Goal: Contribute content: Contribute content

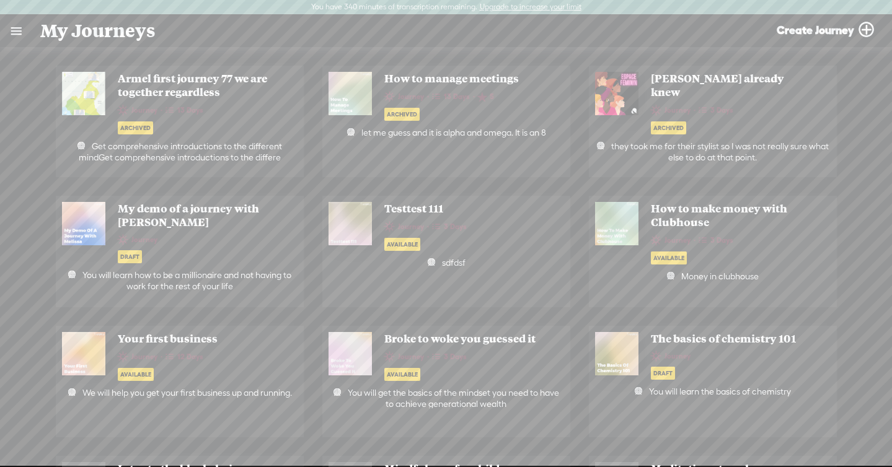
click at [25, 37] on link at bounding box center [16, 31] width 32 height 32
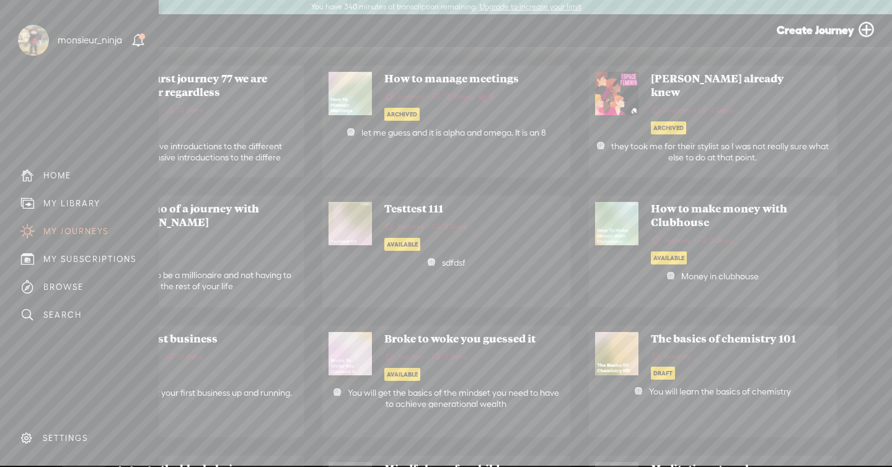
click at [73, 197] on div "MY LIBRARY" at bounding box center [79, 204] width 140 height 28
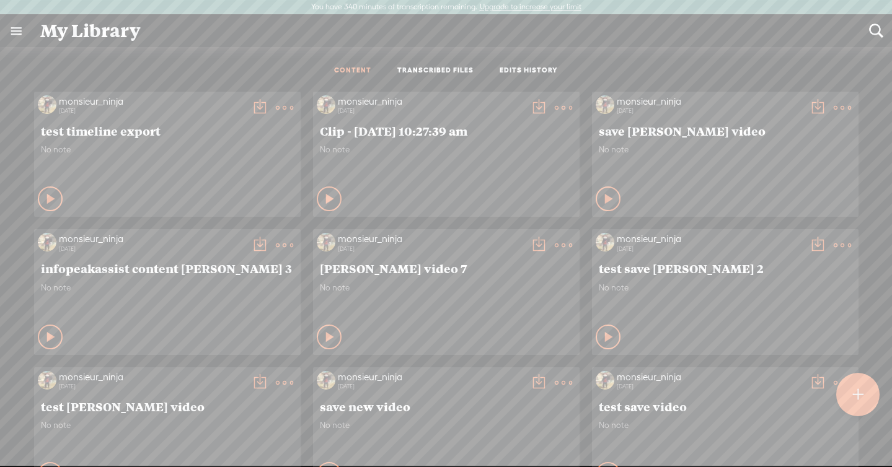
click at [856, 386] on t at bounding box center [857, 394] width 11 height 27
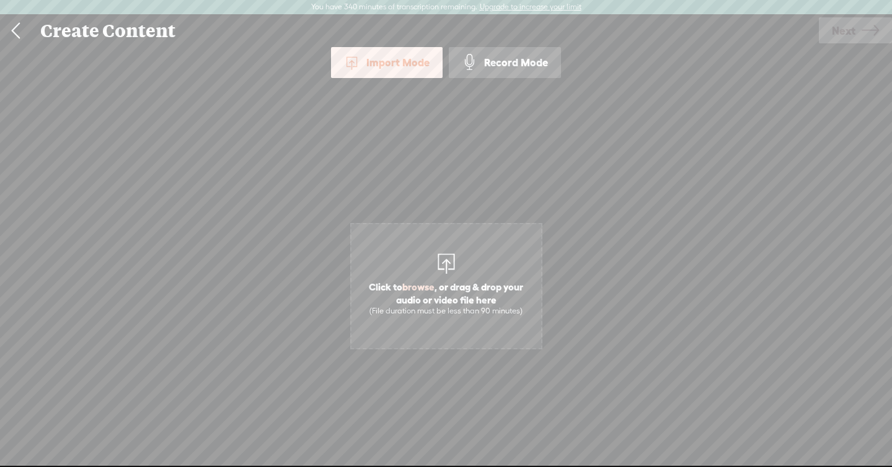
click at [446, 254] on div at bounding box center [446, 262] width 25 height 25
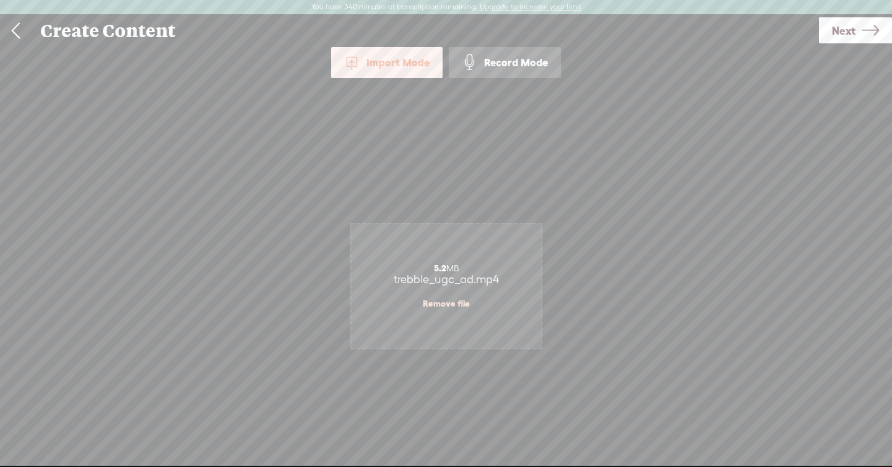
click at [847, 29] on span "Next" at bounding box center [844, 31] width 24 height 32
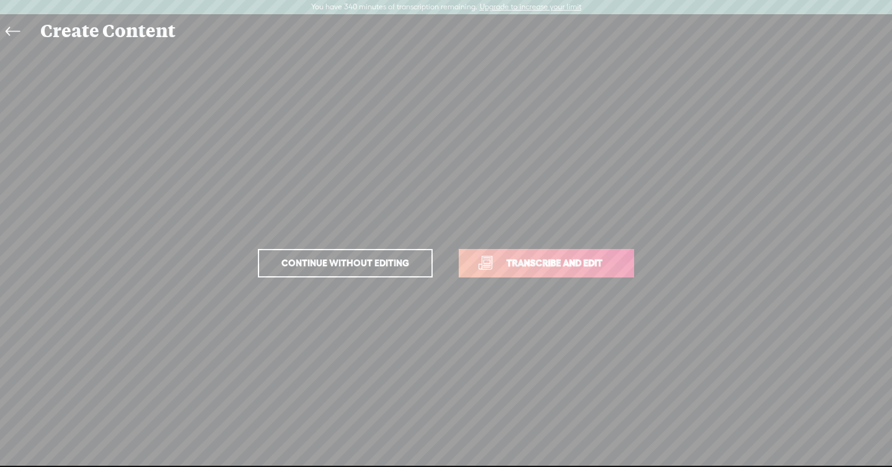
click at [568, 255] on link "Transcribe and edit" at bounding box center [546, 263] width 175 height 29
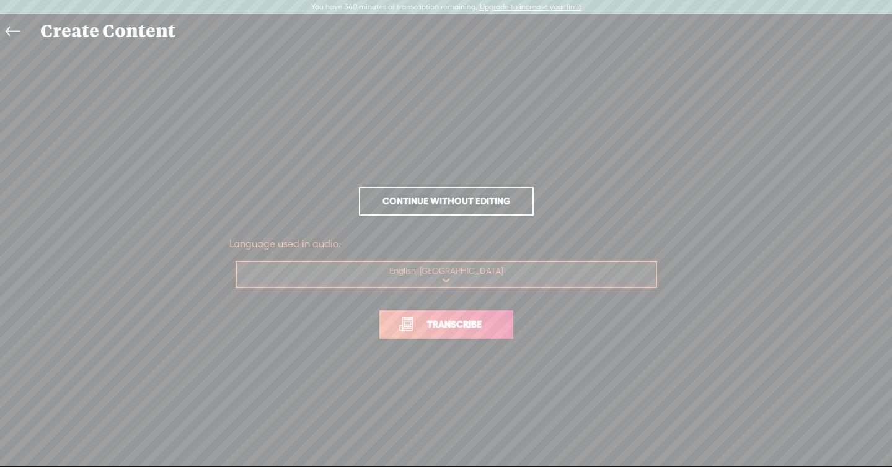
click at [472, 327] on span "Transcribe" at bounding box center [454, 324] width 81 height 14
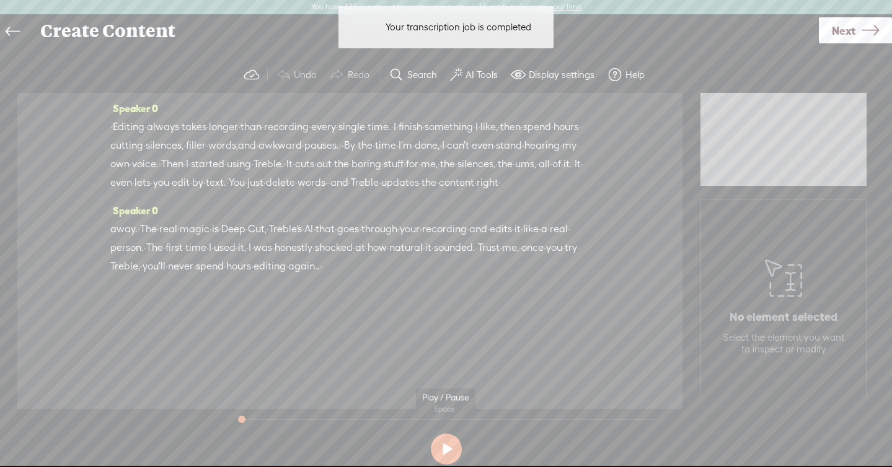
click at [447, 444] on button at bounding box center [446, 449] width 31 height 31
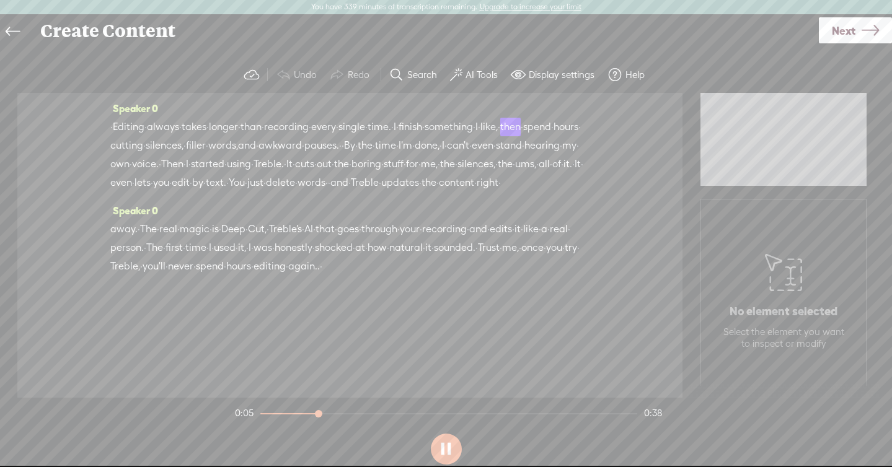
click at [447, 444] on button at bounding box center [446, 449] width 31 height 31
click at [163, 257] on span "The" at bounding box center [154, 248] width 17 height 19
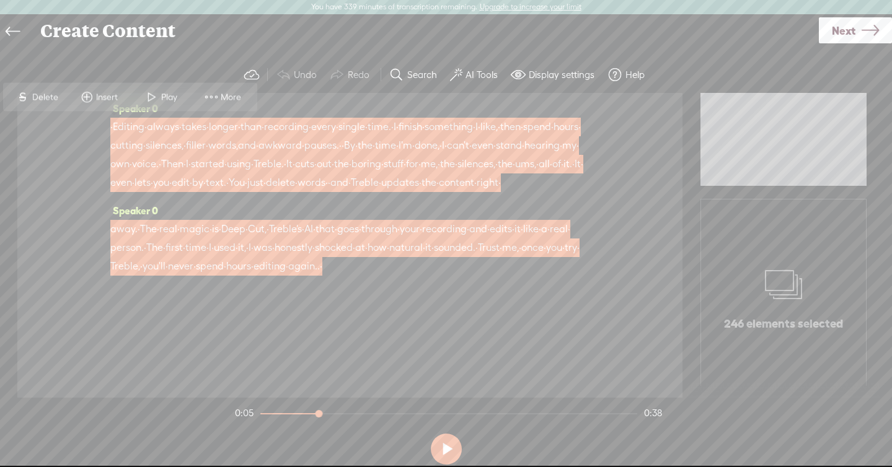
click at [217, 98] on span at bounding box center [211, 97] width 19 height 22
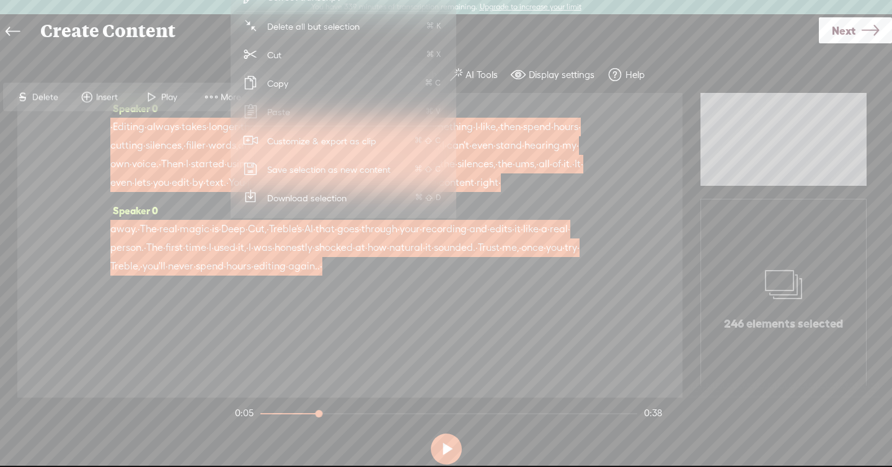
click at [297, 140] on span "Customize & export as clip" at bounding box center [322, 141] width 158 height 28
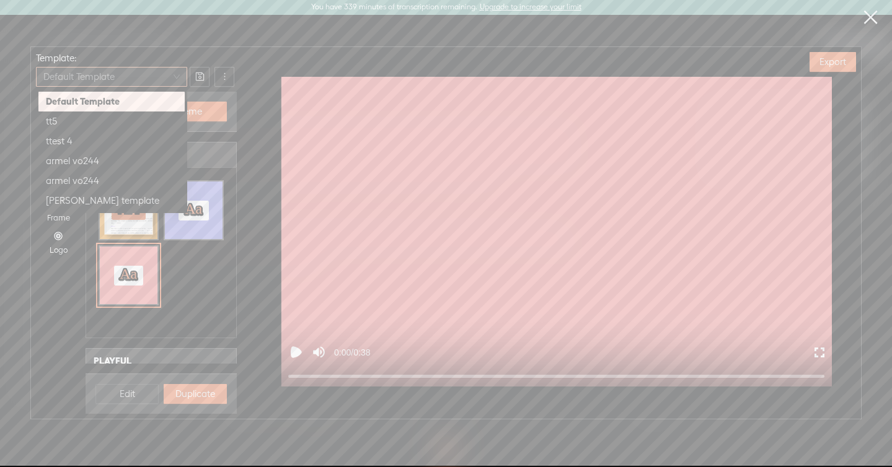
click at [130, 76] on span "Default Template" at bounding box center [111, 77] width 136 height 19
click at [107, 126] on div "tt5" at bounding box center [111, 121] width 131 height 15
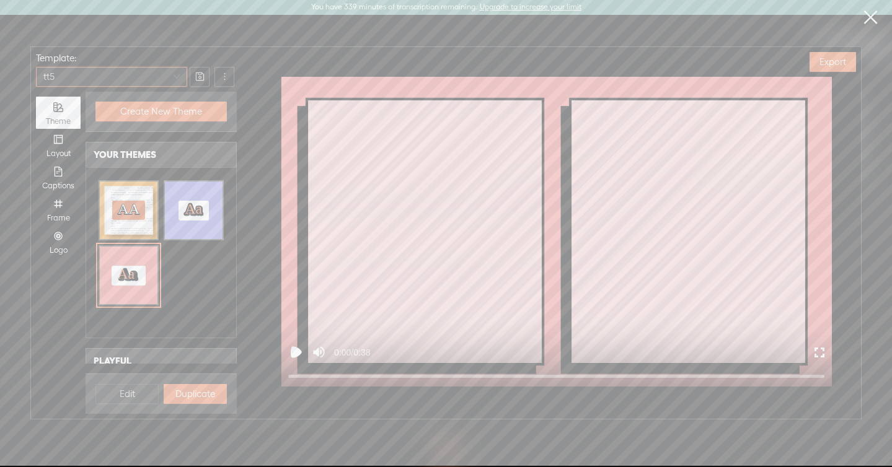
click at [58, 117] on div "Theme" at bounding box center [58, 122] width 32 height 10
click at [36, 97] on input "Theme" at bounding box center [36, 97] width 0 height 0
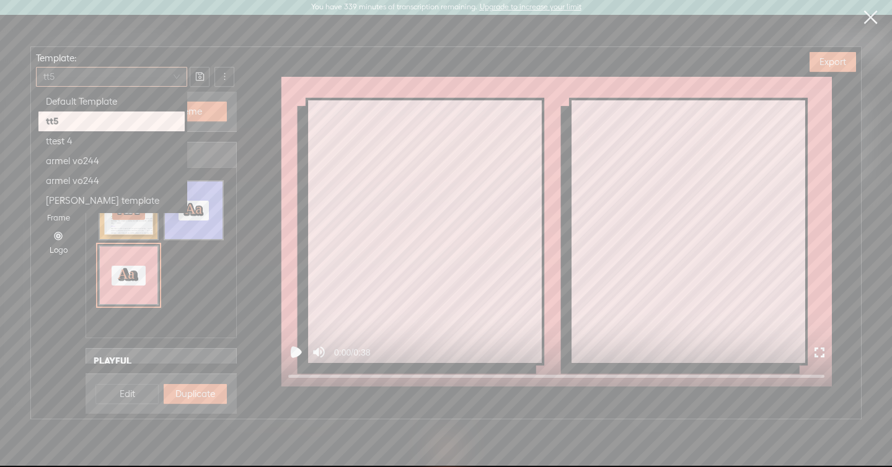
click at [77, 68] on span "tt5" at bounding box center [111, 77] width 136 height 19
click at [74, 100] on div "Default Template" at bounding box center [111, 101] width 131 height 15
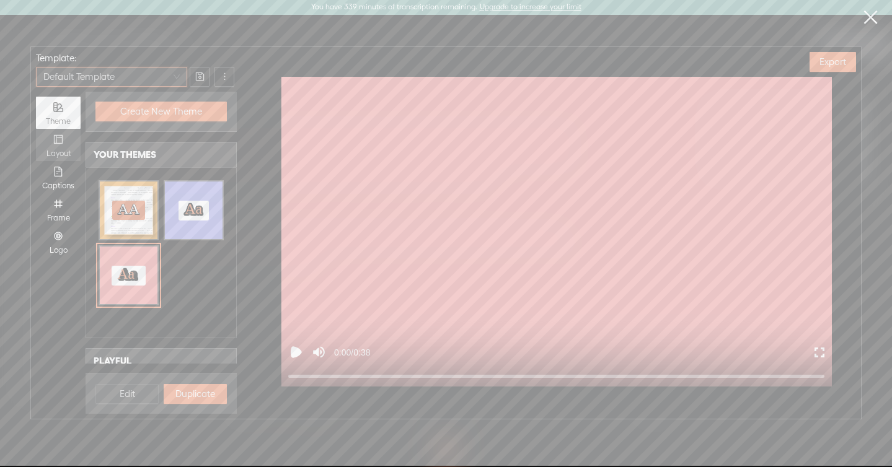
click at [57, 153] on div "Layout" at bounding box center [58, 154] width 32 height 10
click at [36, 129] on input "Layout" at bounding box center [36, 129] width 0 height 0
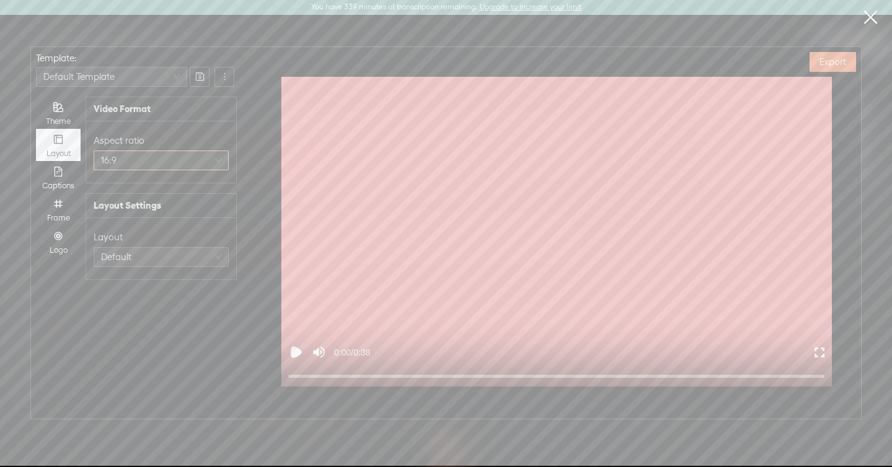
click at [143, 166] on span "16:9" at bounding box center [161, 160] width 120 height 19
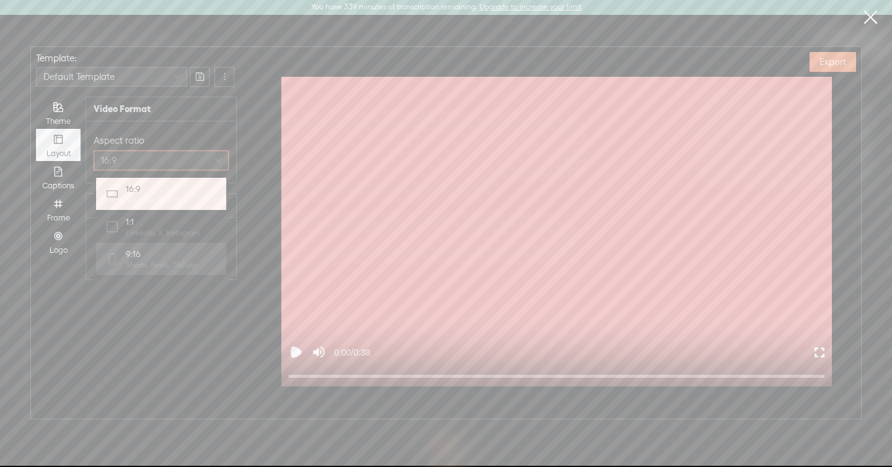
click at [142, 255] on span "9:16" at bounding box center [161, 254] width 71 height 12
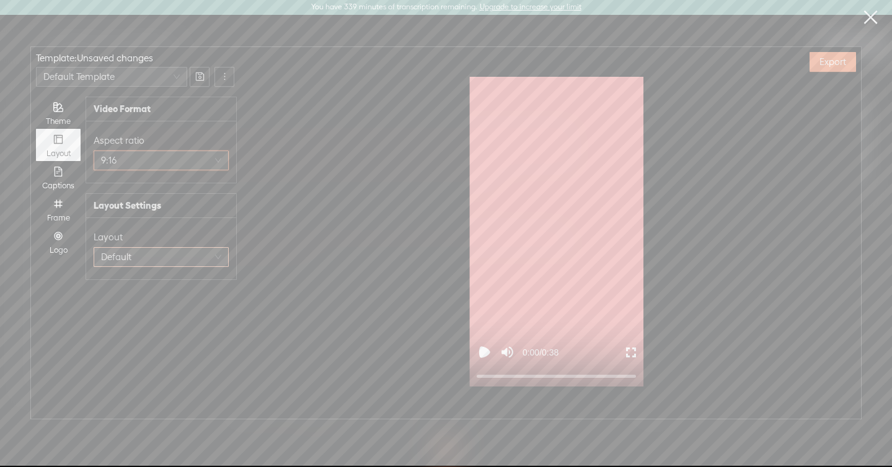
click at [121, 248] on span "Default" at bounding box center [161, 257] width 120 height 19
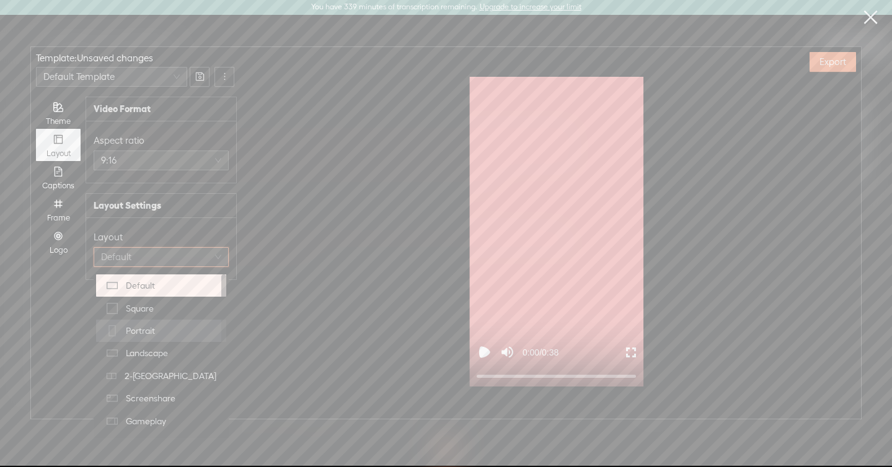
click at [144, 327] on span "Portrait" at bounding box center [140, 331] width 29 height 12
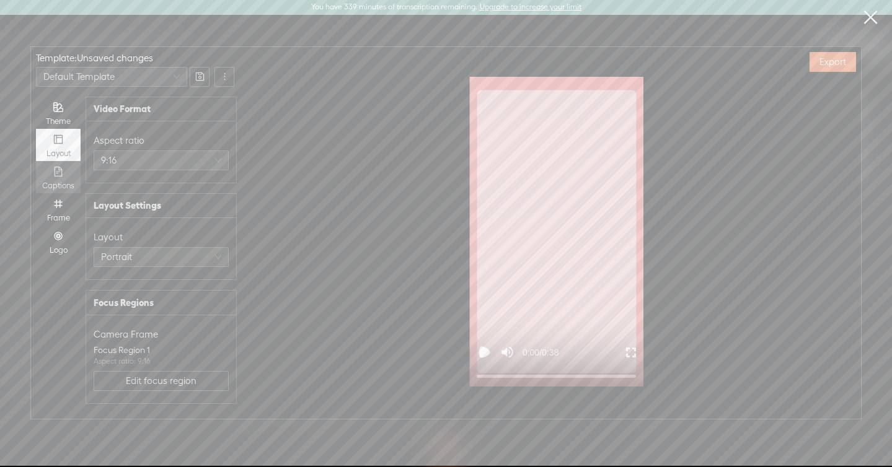
click at [53, 179] on div "Captions" at bounding box center [58, 177] width 32 height 32
click at [36, 161] on input "Captions" at bounding box center [36, 161] width 0 height 0
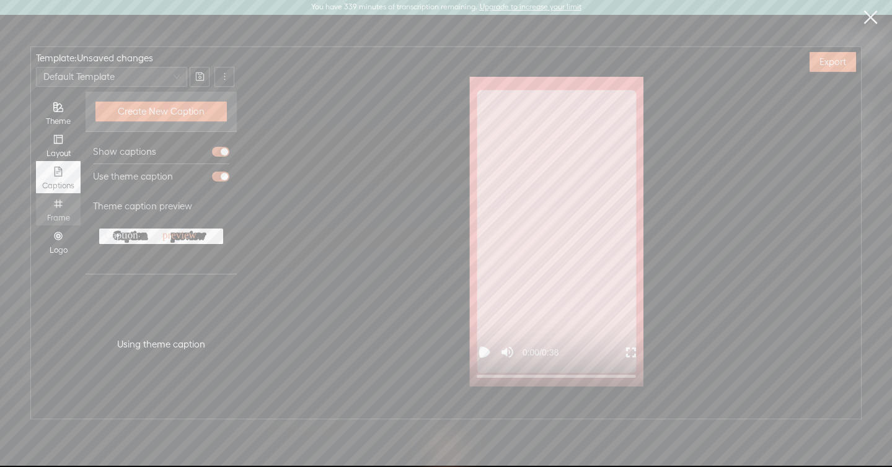
click at [57, 218] on div "Frame" at bounding box center [58, 218] width 32 height 10
click at [36, 193] on input "Frame" at bounding box center [36, 193] width 0 height 0
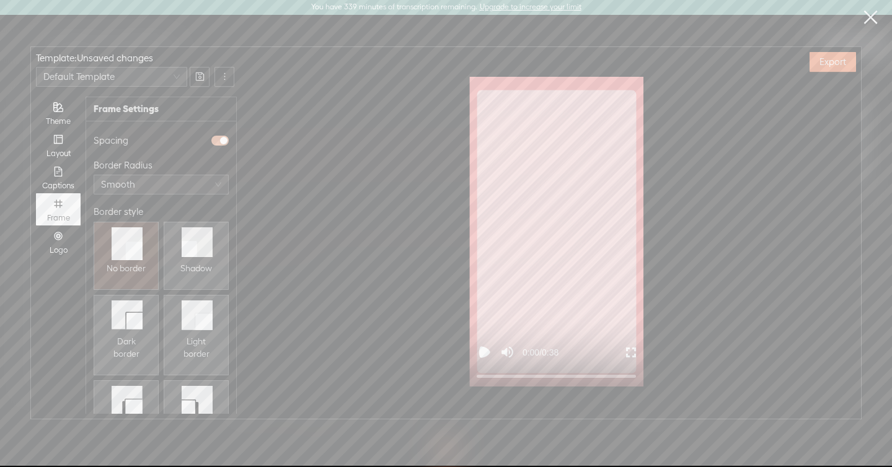
click at [222, 138] on div "button" at bounding box center [223, 140] width 7 height 7
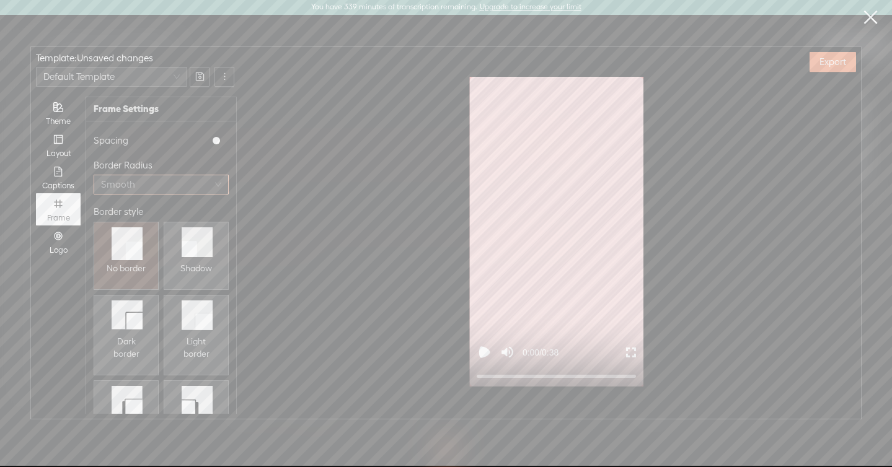
click at [177, 185] on span "Smooth" at bounding box center [161, 184] width 120 height 19
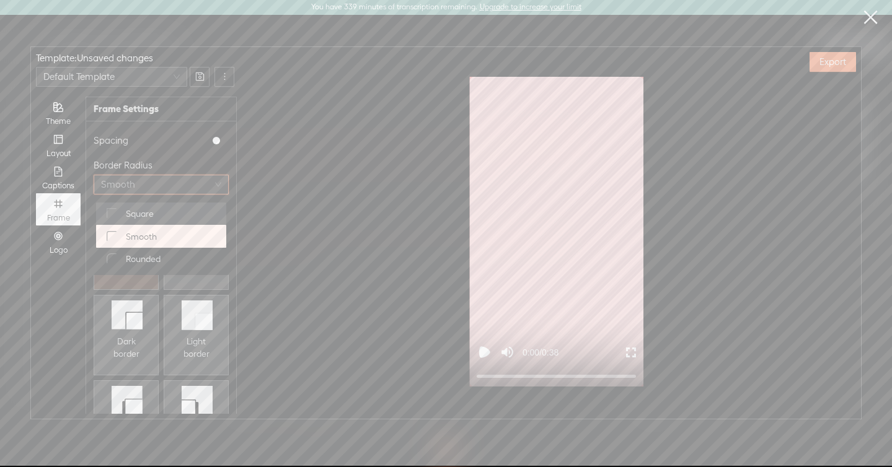
click at [163, 211] on div "Square" at bounding box center [160, 213] width 115 height 17
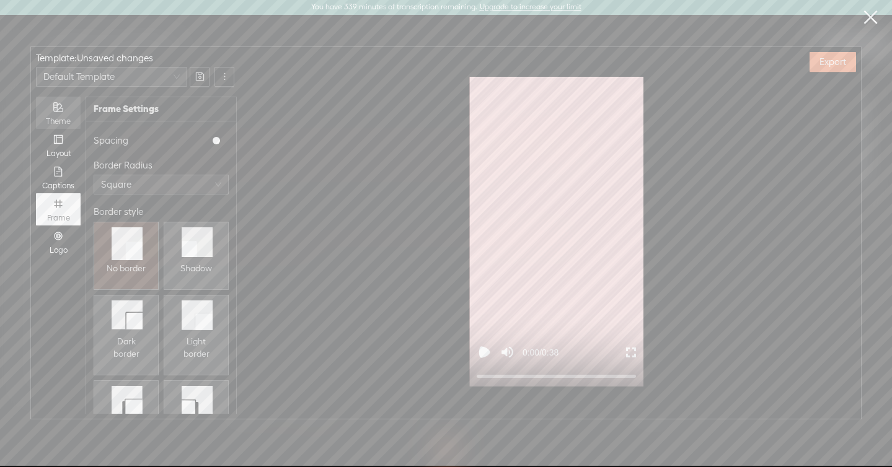
click at [59, 117] on div "Theme" at bounding box center [58, 122] width 32 height 10
click at [36, 97] on input "Theme" at bounding box center [36, 97] width 0 height 0
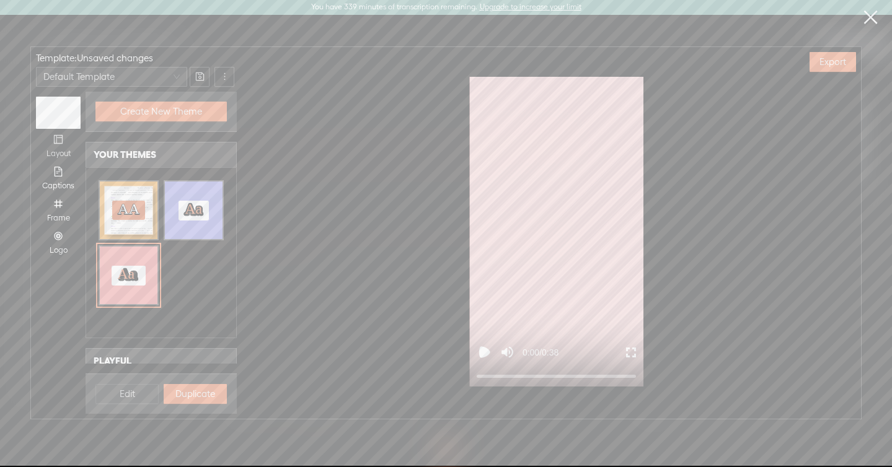
click at [61, 160] on div "Layout" at bounding box center [58, 145] width 32 height 32
click at [36, 129] on input "Layout" at bounding box center [36, 129] width 0 height 0
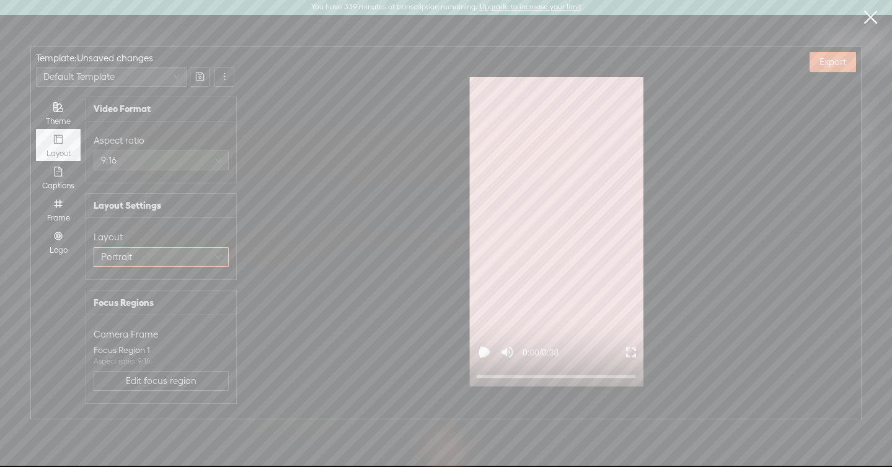
click at [158, 254] on span "Portrait" at bounding box center [161, 257] width 120 height 19
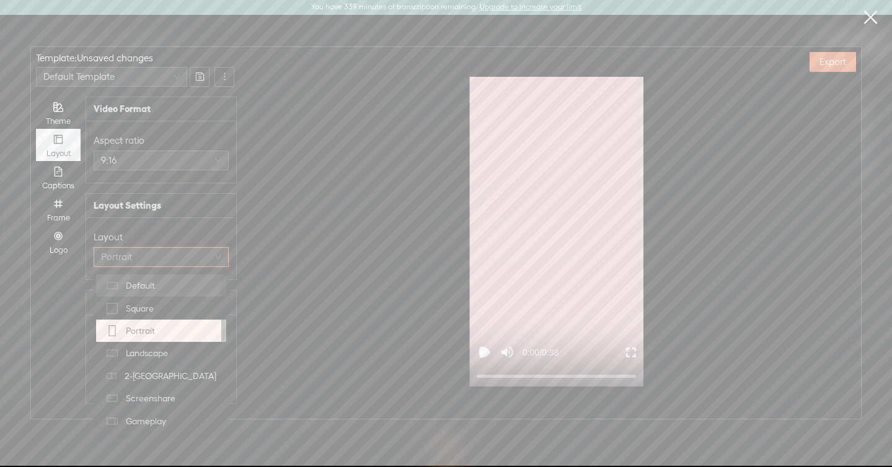
click at [162, 283] on div "Default" at bounding box center [160, 285] width 115 height 17
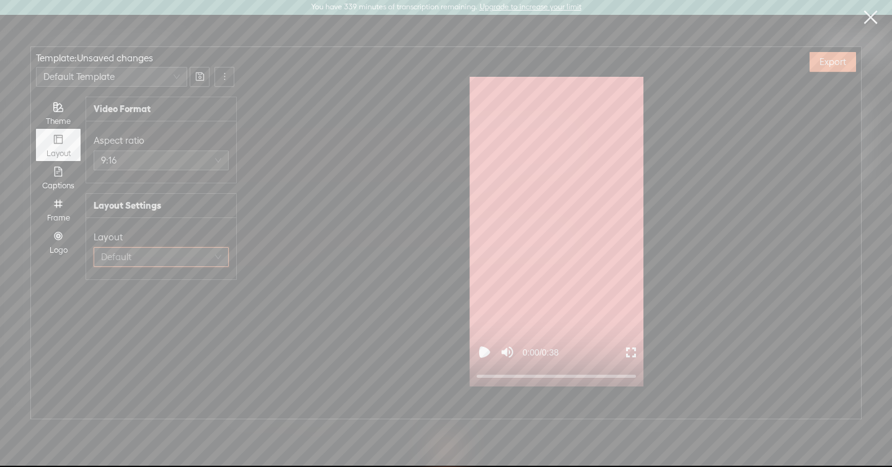
click at [149, 257] on span "Default" at bounding box center [161, 257] width 120 height 19
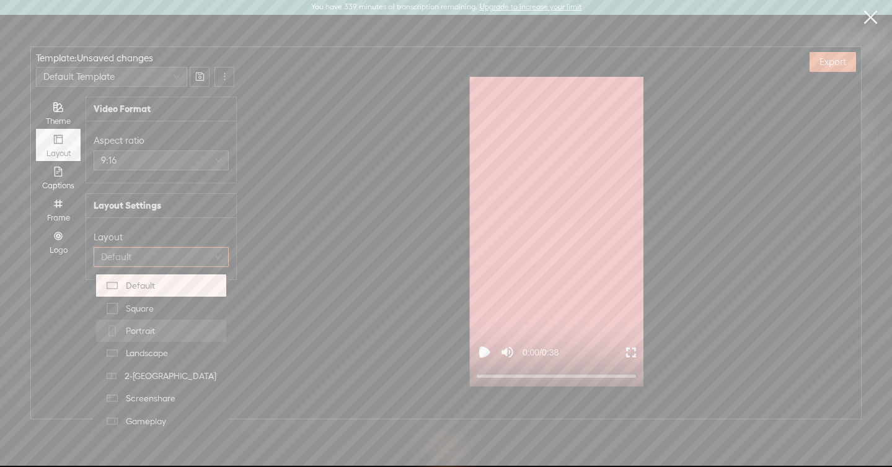
click at [145, 330] on span "Portrait" at bounding box center [140, 331] width 29 height 12
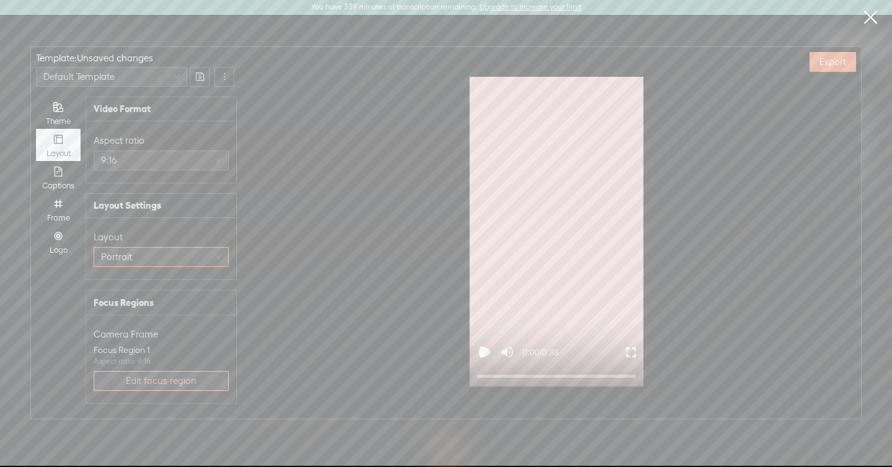
click at [141, 374] on button "Edit focus region" at bounding box center [161, 381] width 135 height 20
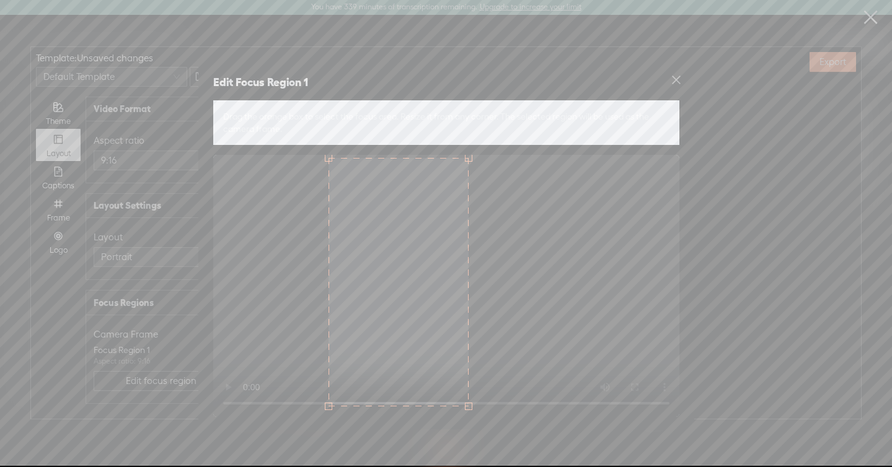
drag, startPoint x: 323, startPoint y: 290, endPoint x: 385, endPoint y: 285, distance: 61.6
click at [400, 286] on div at bounding box center [398, 282] width 140 height 249
drag, startPoint x: 385, startPoint y: 285, endPoint x: 437, endPoint y: 226, distance: 78.6
click at [437, 226] on div at bounding box center [450, 279] width 140 height 249
drag, startPoint x: 487, startPoint y: 356, endPoint x: 501, endPoint y: 330, distance: 29.4
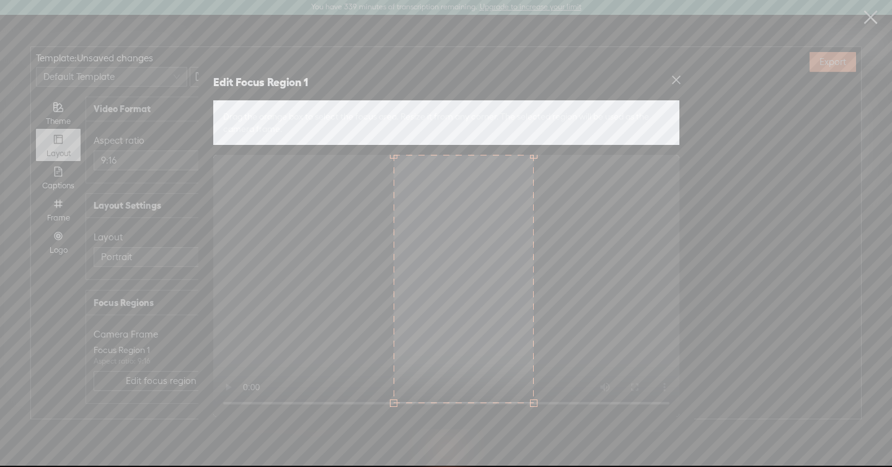
click at [501, 330] on div at bounding box center [464, 279] width 140 height 249
drag, startPoint x: 493, startPoint y: 349, endPoint x: 508, endPoint y: 348, distance: 14.9
click at [508, 348] on div at bounding box center [478, 279] width 140 height 249
click at [674, 79] on icon "close" at bounding box center [676, 80] width 9 height 9
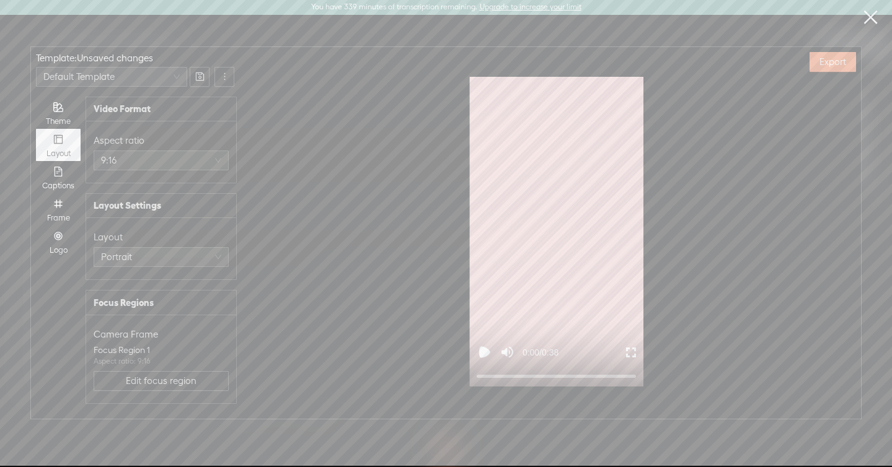
click at [486, 352] on icon "Play video" at bounding box center [484, 352] width 7 height 7
click at [485, 351] on rect "Pause video" at bounding box center [486, 352] width 3 height 9
click at [144, 384] on span "Edit focus region" at bounding box center [161, 381] width 71 height 12
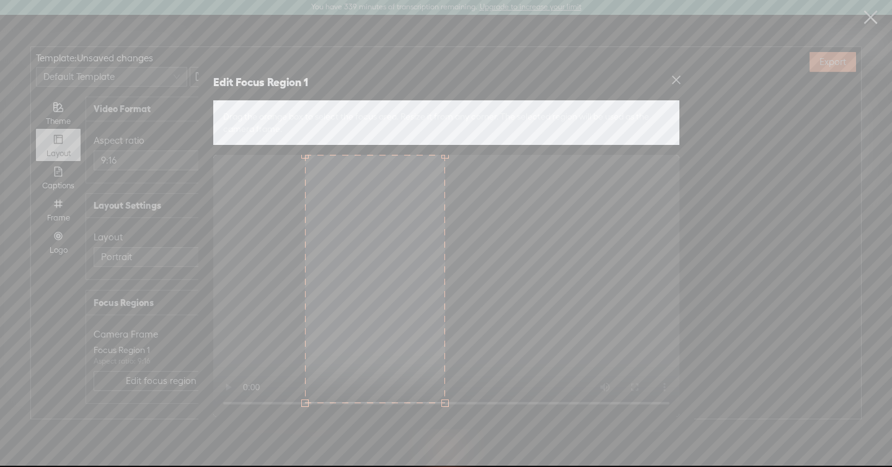
drag, startPoint x: 442, startPoint y: 270, endPoint x: 339, endPoint y: 270, distance: 103.5
click at [339, 270] on div at bounding box center [375, 279] width 140 height 249
drag, startPoint x: 393, startPoint y: 278, endPoint x: 472, endPoint y: 276, distance: 78.7
click at [472, 276] on div at bounding box center [454, 279] width 140 height 249
click at [674, 75] on icon "close" at bounding box center [676, 79] width 11 height 11
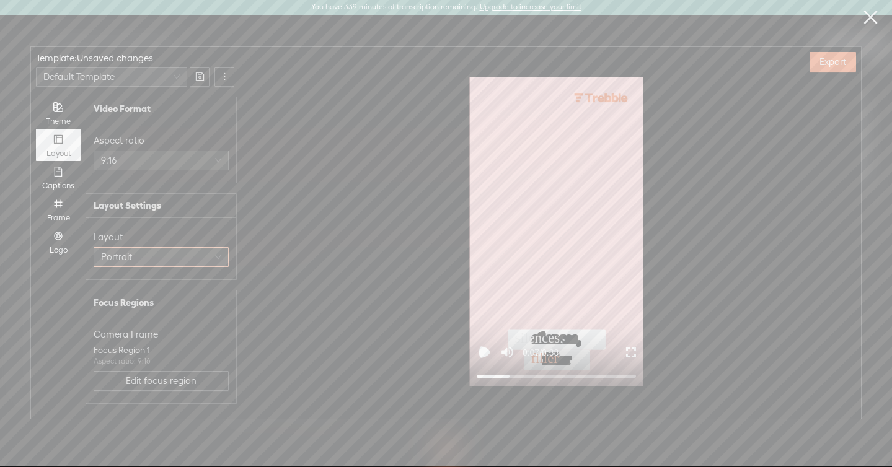
click at [130, 252] on span "Portrait" at bounding box center [161, 257] width 120 height 19
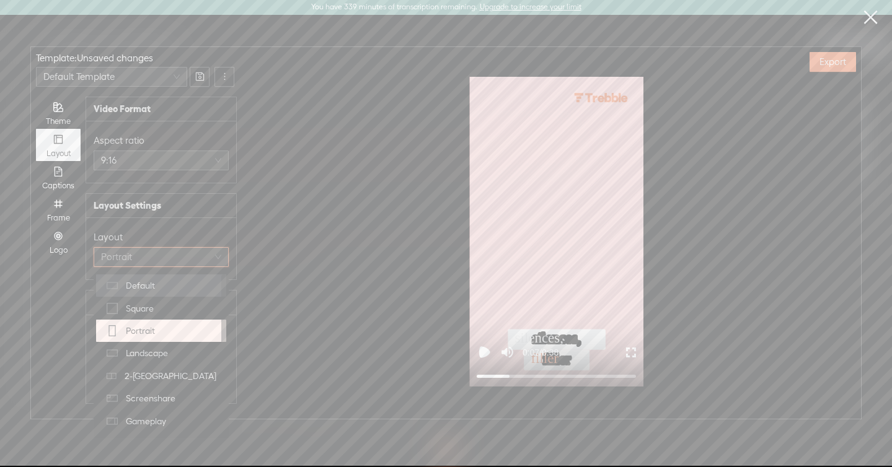
click at [136, 281] on span "Default" at bounding box center [140, 285] width 29 height 12
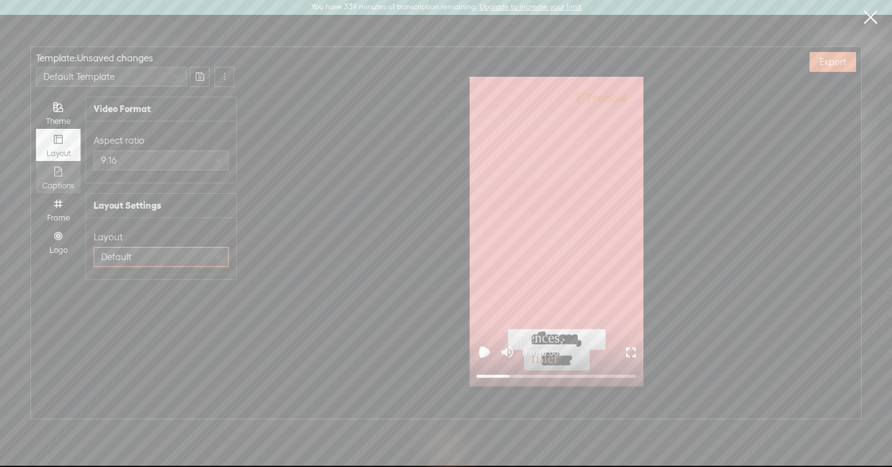
click at [69, 172] on div "Captions" at bounding box center [58, 177] width 32 height 32
click at [36, 161] on input "Captions" at bounding box center [36, 161] width 0 height 0
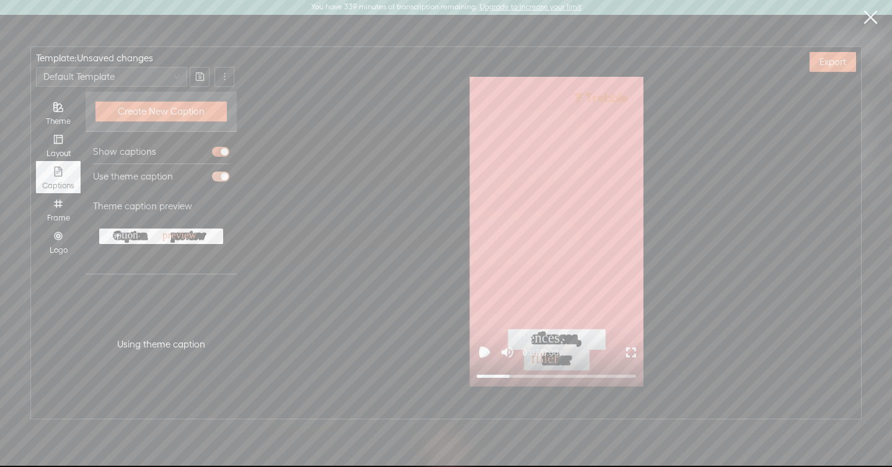
click at [221, 174] on div "button" at bounding box center [224, 176] width 7 height 7
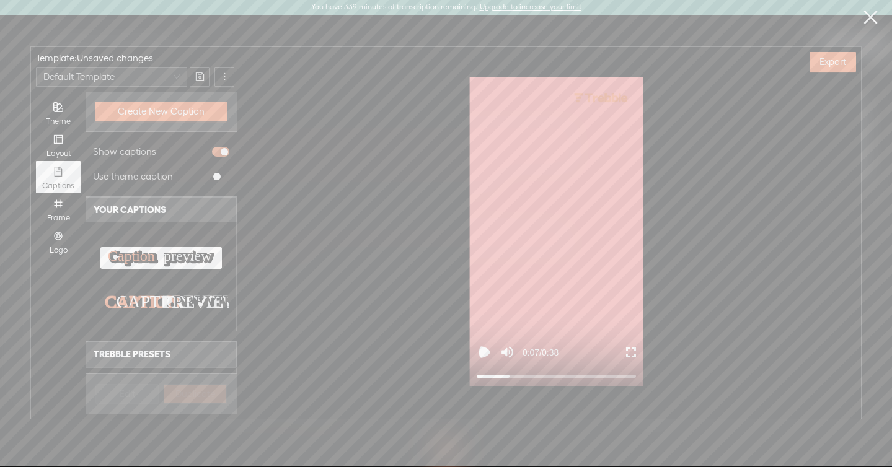
scroll to position [154, 0]
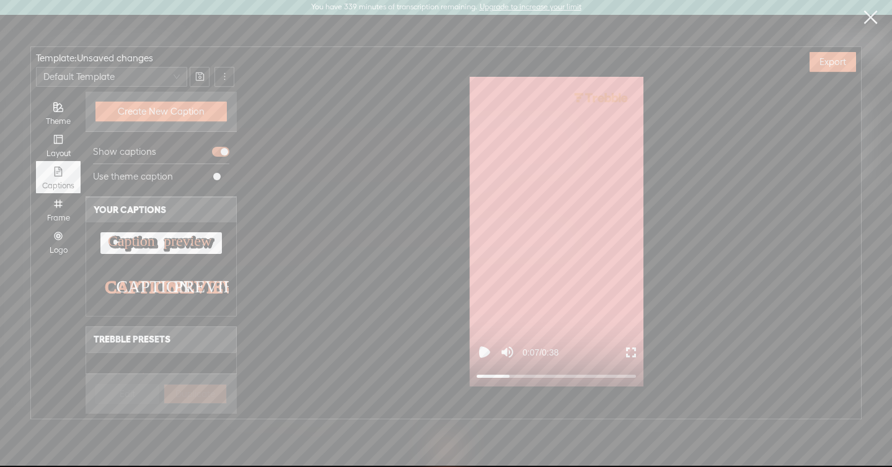
click at [156, 286] on text "CAPTION" at bounding box center [154, 286] width 75 height 19
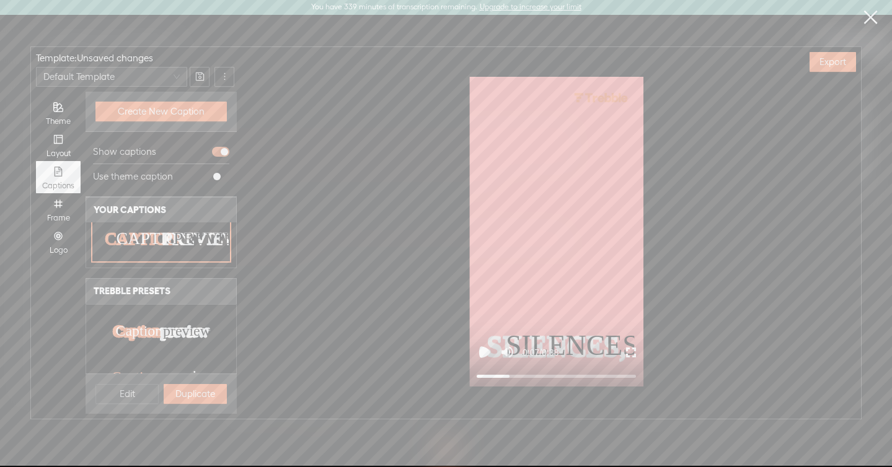
scroll to position [292, 0]
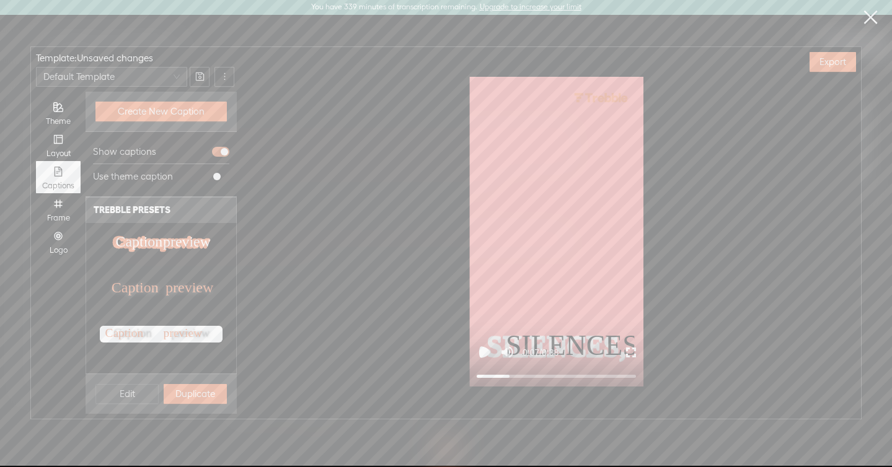
click at [155, 248] on text "Caption" at bounding box center [138, 242] width 47 height 16
click at [158, 288] on text "Caption" at bounding box center [135, 287] width 47 height 16
click at [144, 328] on text "Caption" at bounding box center [124, 333] width 38 height 13
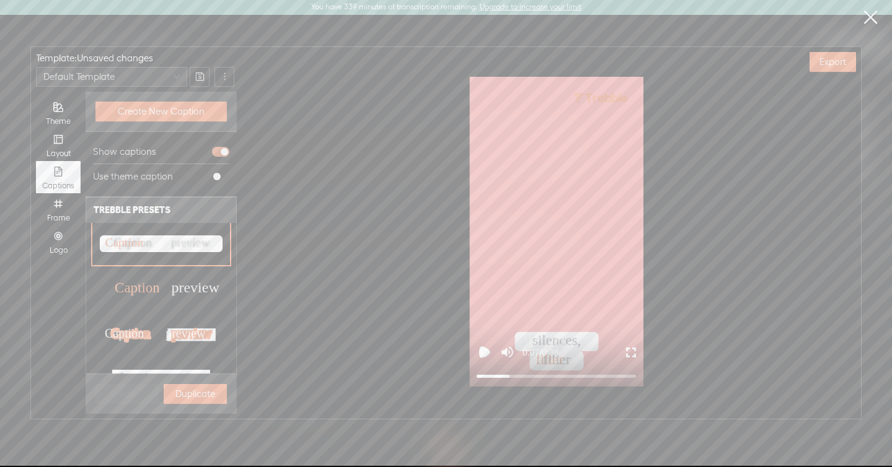
scroll to position [401, 0]
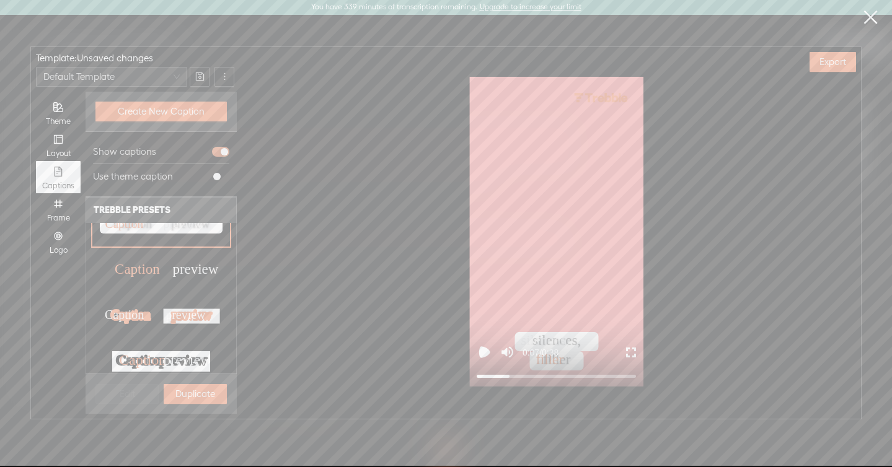
click at [151, 267] on text "Caption" at bounding box center [137, 269] width 45 height 15
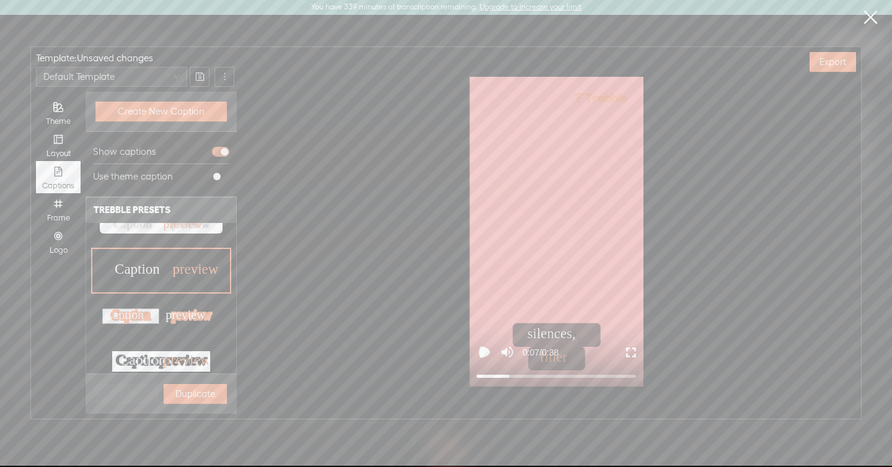
click at [144, 314] on text "Caption" at bounding box center [124, 314] width 39 height 14
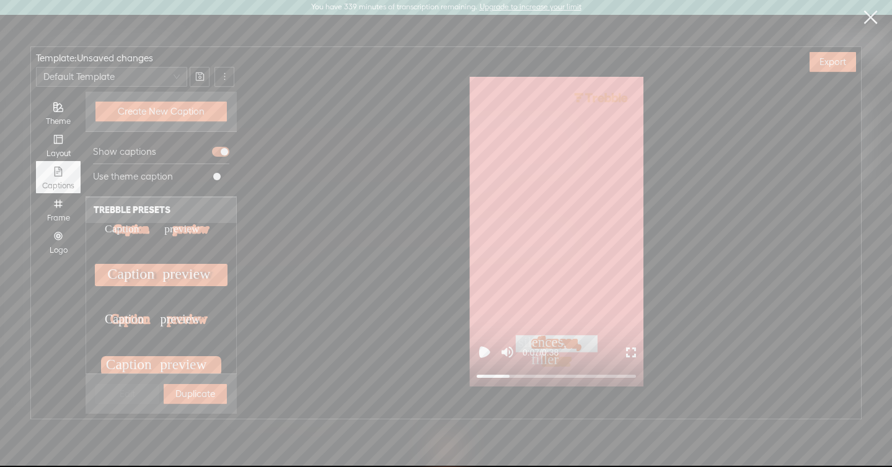
scroll to position [675, 0]
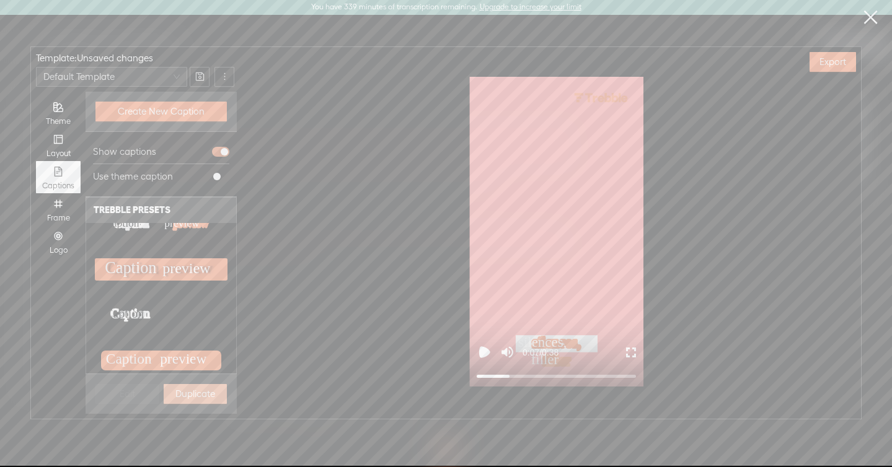
click at [183, 388] on span "Duplicate" at bounding box center [195, 394] width 40 height 12
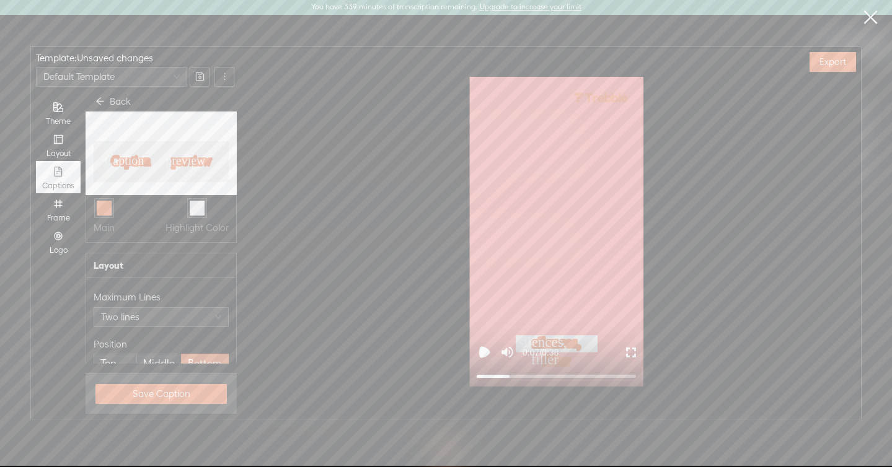
scroll to position [509, 0]
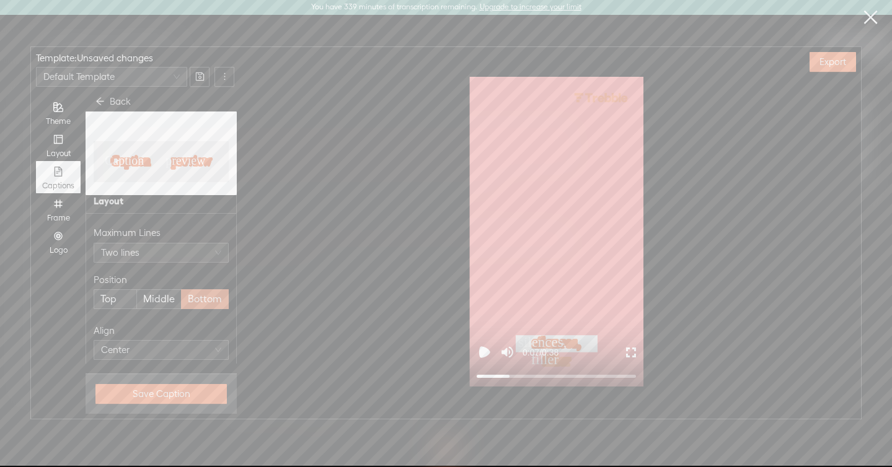
click at [153, 299] on span "Middle" at bounding box center [159, 299] width 32 height 19
click at [159, 290] on input "Middle" at bounding box center [159, 290] width 0 height 0
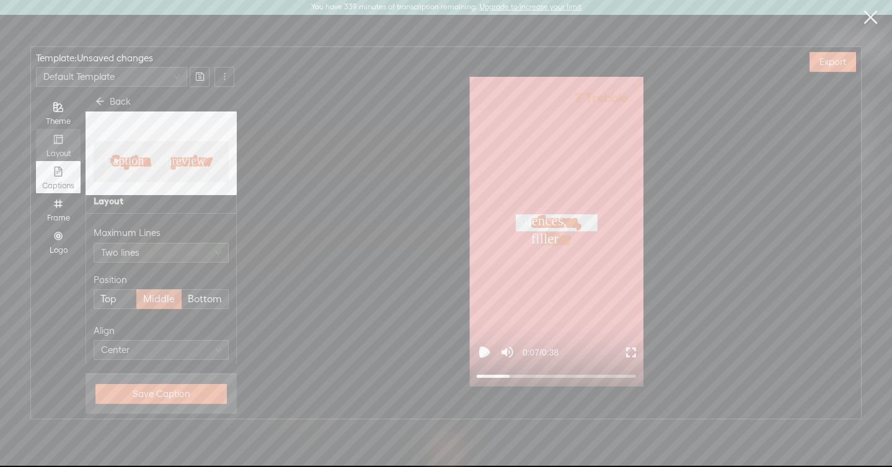
click at [60, 135] on icon "layout" at bounding box center [58, 139] width 9 height 9
click at [36, 129] on input "Layout" at bounding box center [36, 129] width 0 height 0
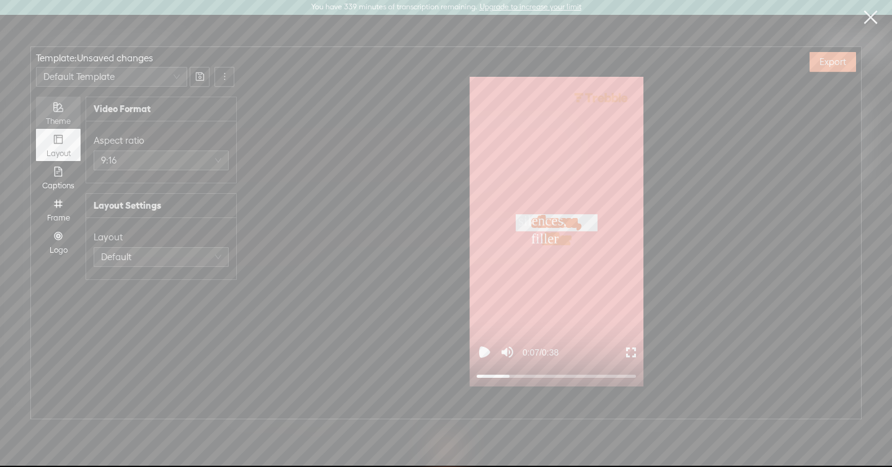
click at [56, 113] on div "Theme" at bounding box center [58, 113] width 32 height 32
click at [36, 97] on input "Theme" at bounding box center [36, 97] width 0 height 0
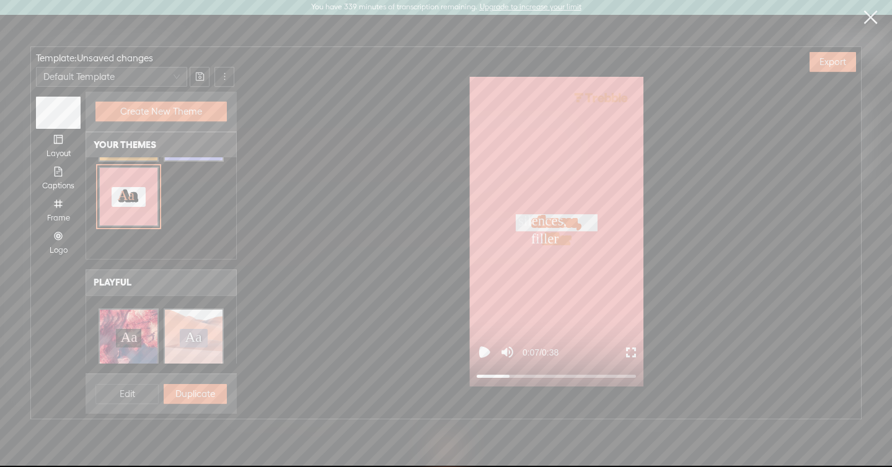
scroll to position [161, 0]
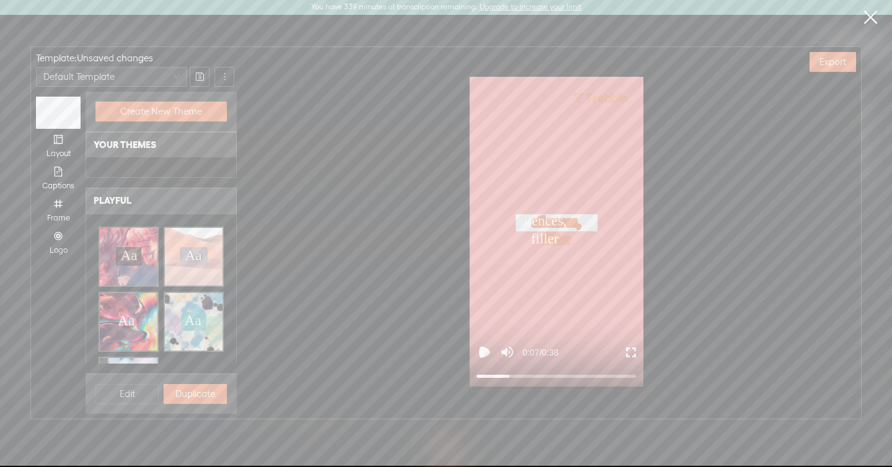
click at [152, 265] on div "Aa Aa Aa Aa" at bounding box center [129, 257] width 58 height 58
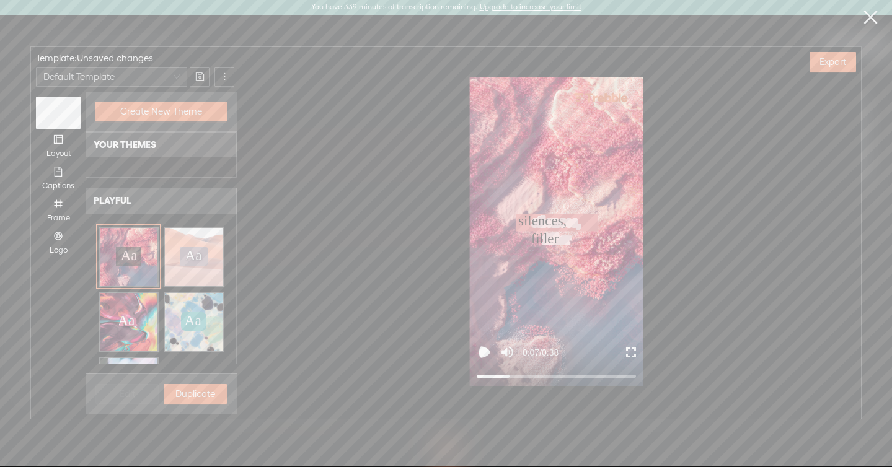
click at [195, 260] on text "Aa" at bounding box center [193, 255] width 17 height 16
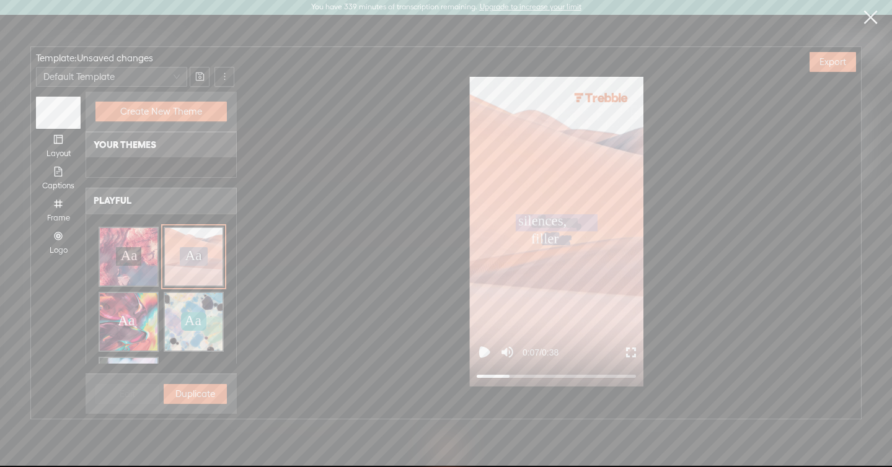
click at [486, 347] on icon "Play video" at bounding box center [484, 352] width 15 height 15
click at [484, 347] on icon "Pause video" at bounding box center [484, 352] width 15 height 15
click at [478, 376] on div at bounding box center [556, 376] width 159 height 8
click at [481, 353] on icon "Play video" at bounding box center [484, 352] width 7 height 7
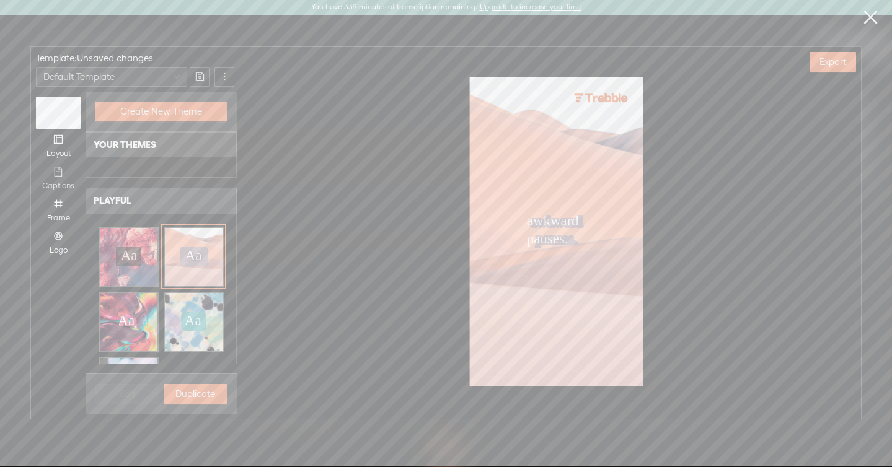
click at [58, 180] on div "Captions" at bounding box center [58, 177] width 32 height 32
click at [36, 161] on input "Captions" at bounding box center [36, 161] width 0 height 0
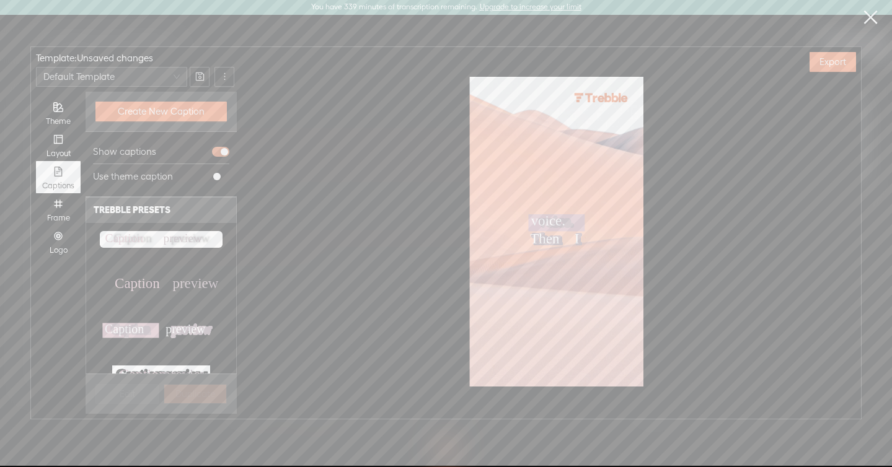
scroll to position [452, 0]
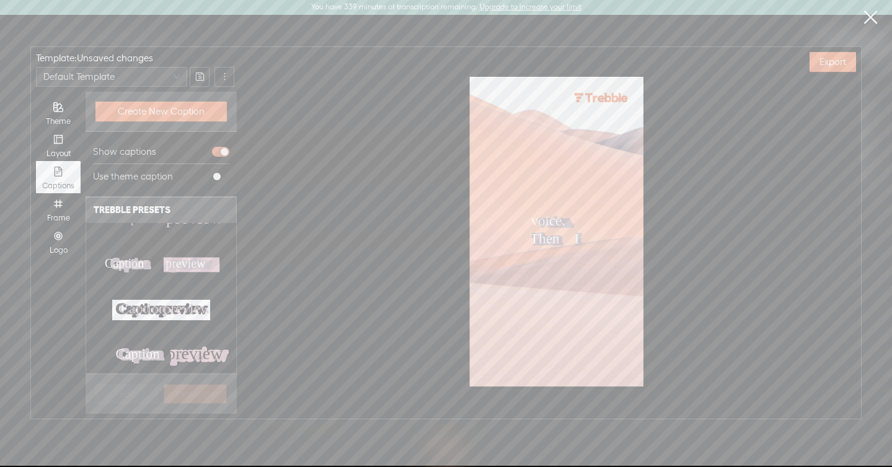
click at [161, 305] on icon "Caption preview Caption preview" at bounding box center [161, 310] width 95 height 19
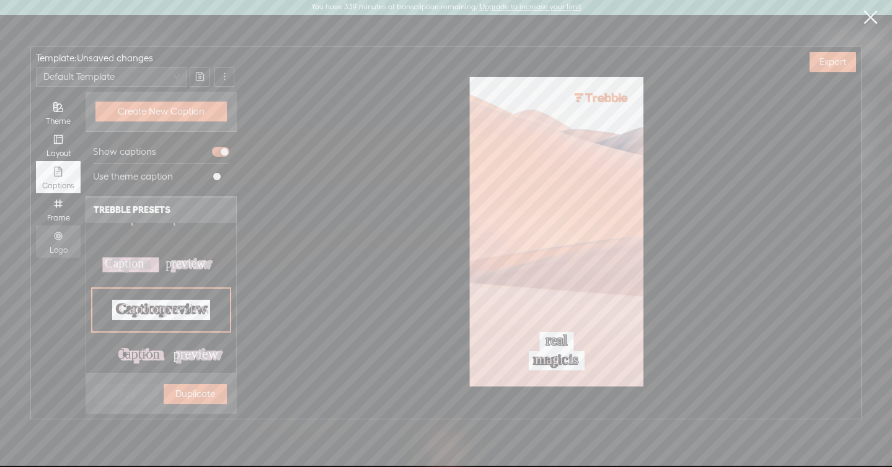
click at [60, 240] on icon "number" at bounding box center [58, 236] width 10 height 10
click at [36, 226] on input "Logo" at bounding box center [36, 226] width 0 height 0
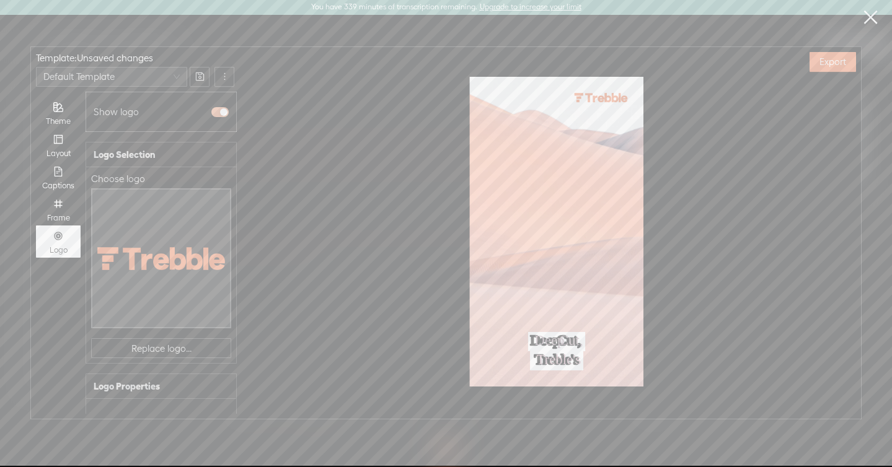
click at [213, 111] on span "button" at bounding box center [219, 112] width 17 height 10
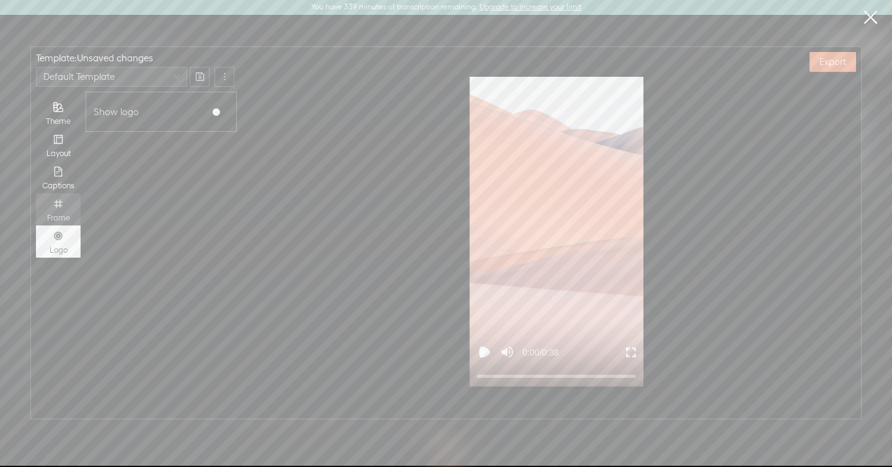
click at [69, 209] on div "Frame" at bounding box center [58, 209] width 32 height 32
click at [36, 193] on input "Frame" at bounding box center [36, 193] width 0 height 0
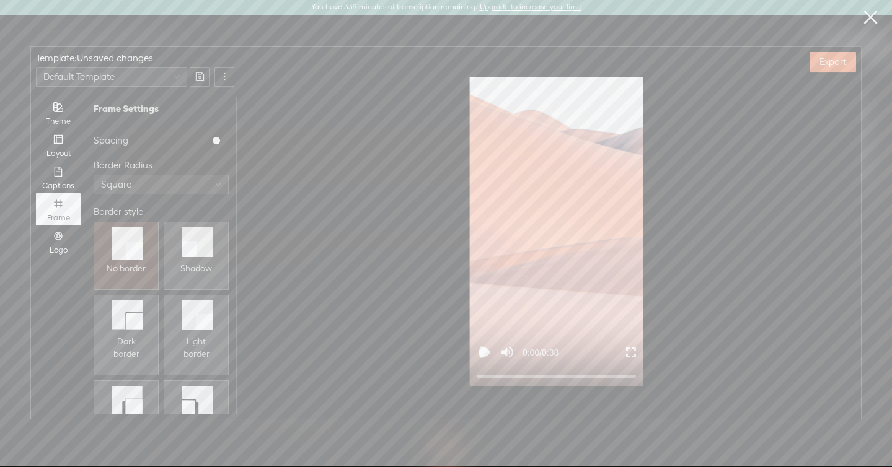
click at [130, 394] on icon at bounding box center [127, 402] width 31 height 33
click at [58, 141] on icon "layout" at bounding box center [58, 139] width 10 height 10
click at [36, 129] on input "Layout" at bounding box center [36, 129] width 0 height 0
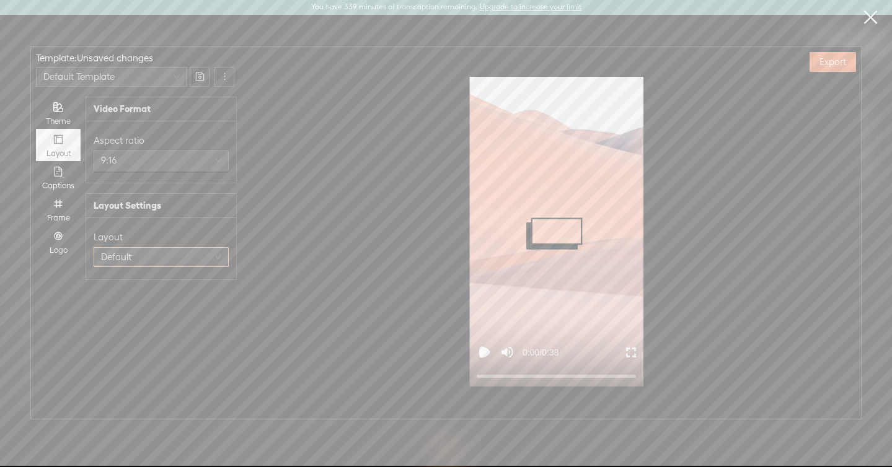
click at [126, 255] on span "Default" at bounding box center [161, 257] width 120 height 19
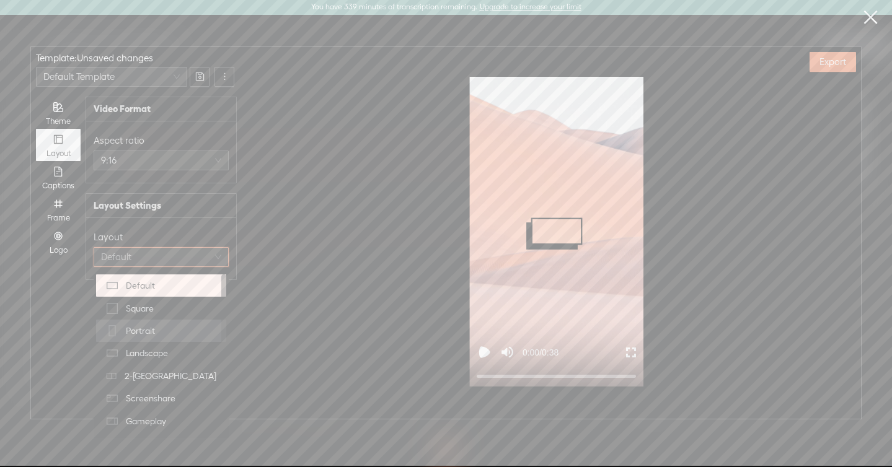
click at [143, 335] on span "Portrait" at bounding box center [140, 331] width 29 height 12
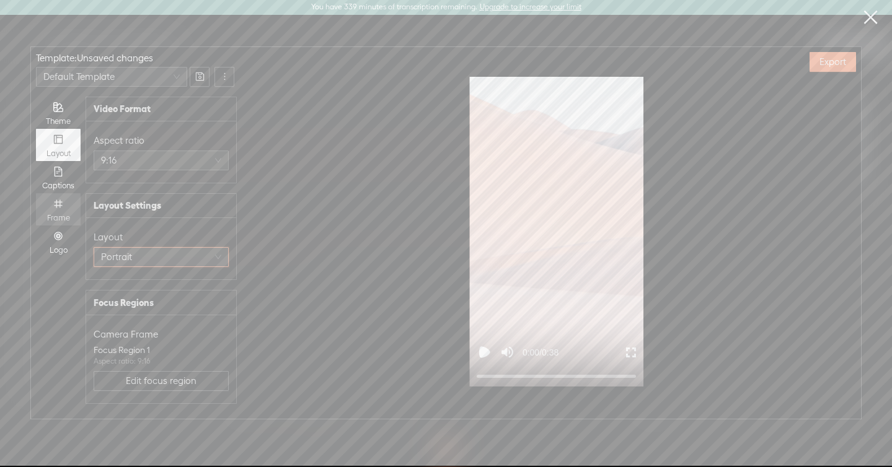
click at [55, 203] on icon "number" at bounding box center [58, 204] width 10 height 10
click at [36, 193] on input "Frame" at bounding box center [36, 193] width 0 height 0
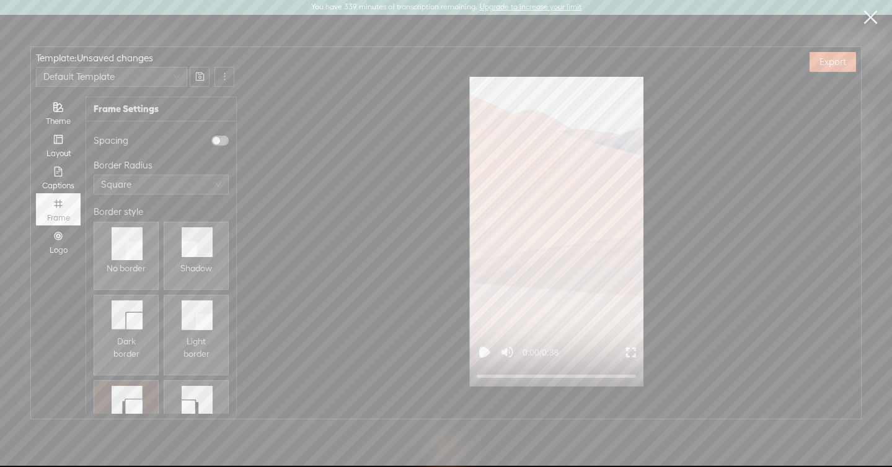
click at [218, 138] on div "button" at bounding box center [216, 140] width 7 height 7
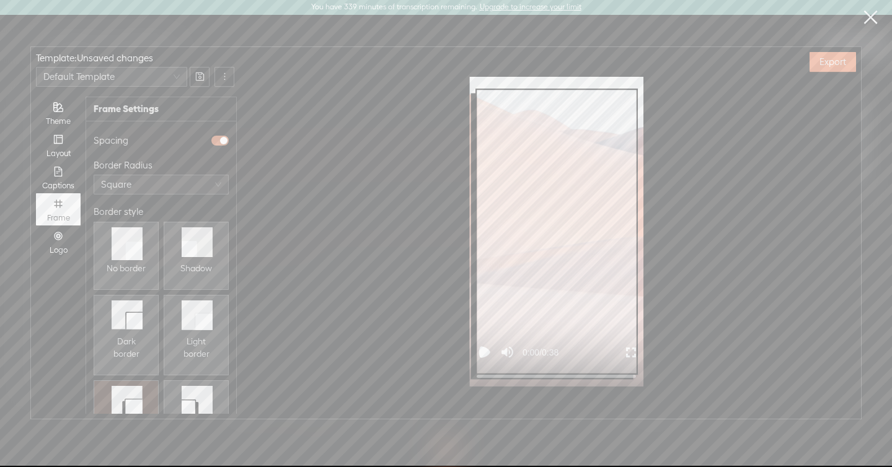
click at [635, 351] on icon "Enter Fullscreen" at bounding box center [631, 353] width 10 height 10
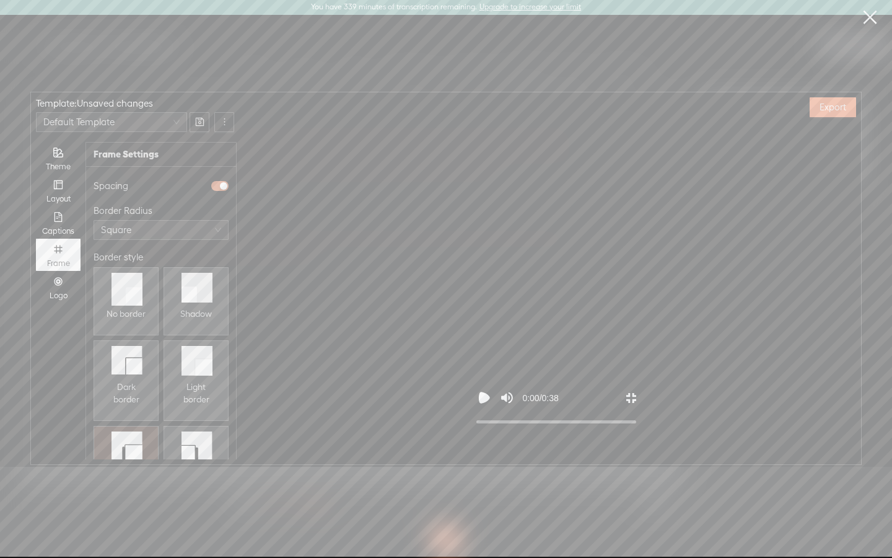
click at [643, 432] on div "0:00 / 0:38" at bounding box center [556, 395] width 174 height 74
click at [636, 403] on icon "Exit fullscreen" at bounding box center [632, 398] width 10 height 10
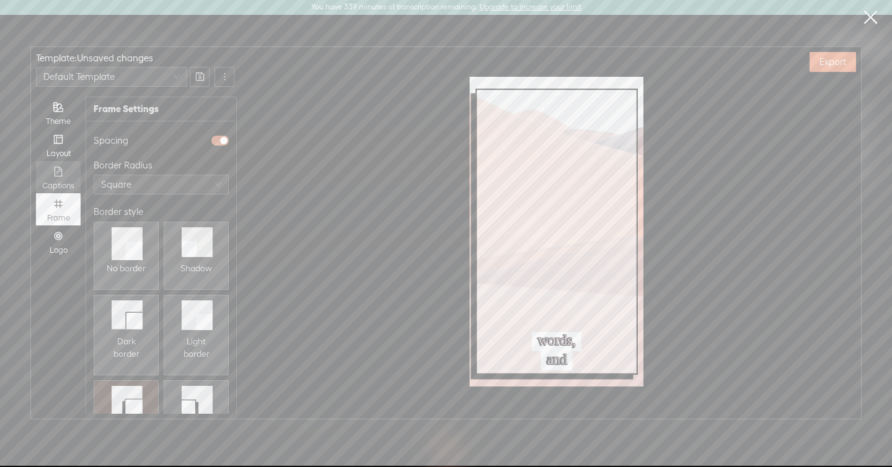
click at [59, 177] on div "Captions" at bounding box center [58, 177] width 32 height 32
click at [36, 161] on input "Captions" at bounding box center [36, 161] width 0 height 0
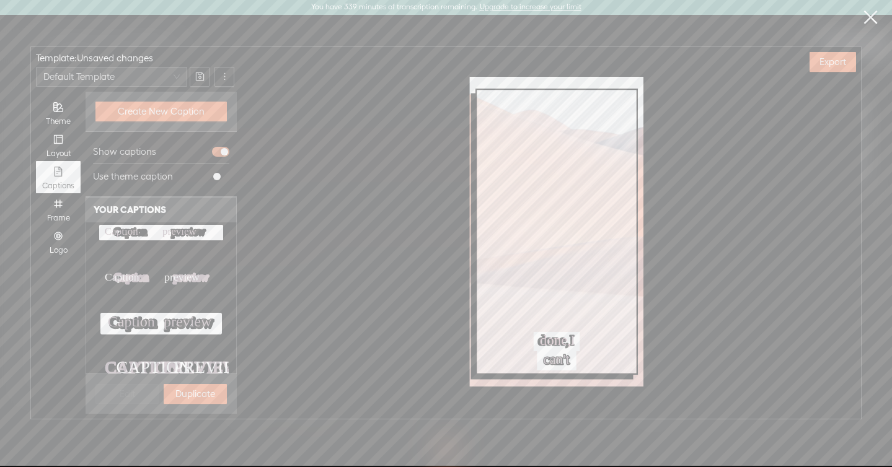
scroll to position [0, 0]
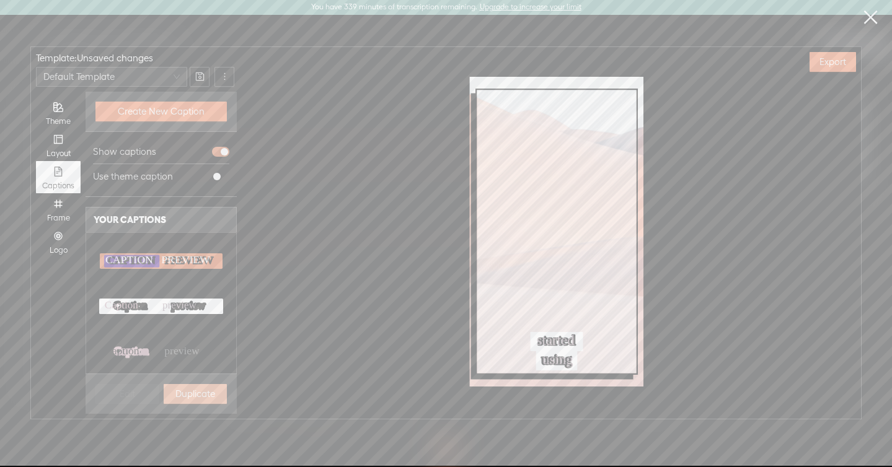
click at [180, 391] on span "Duplicate" at bounding box center [195, 394] width 40 height 12
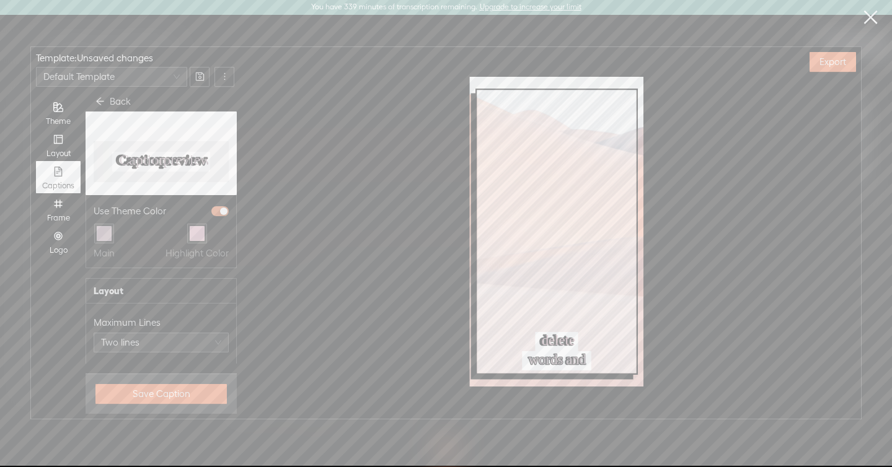
scroll to position [452, 0]
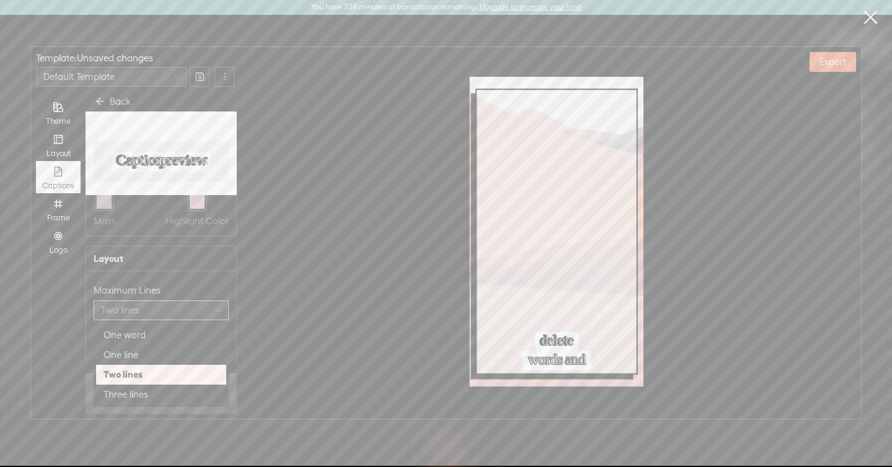
click at [165, 315] on span "Two lines" at bounding box center [161, 310] width 120 height 19
click at [156, 386] on div "Three lines" at bounding box center [161, 395] width 130 height 20
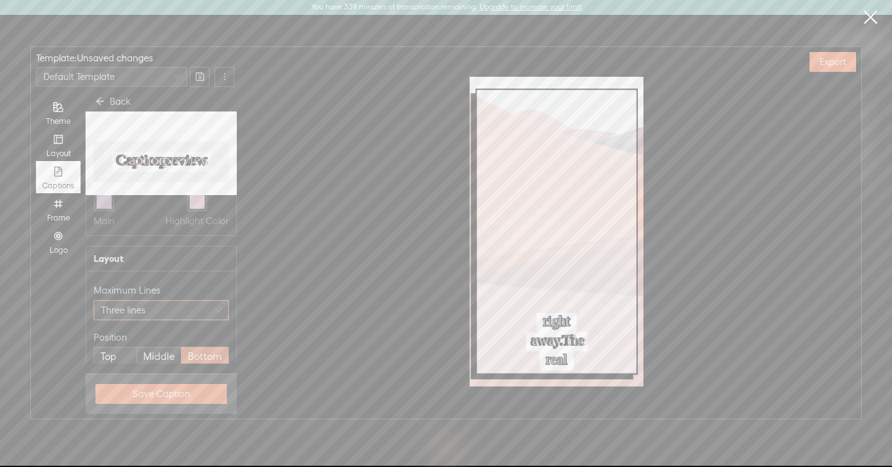
click at [157, 310] on span "Three lines" at bounding box center [161, 310] width 120 height 19
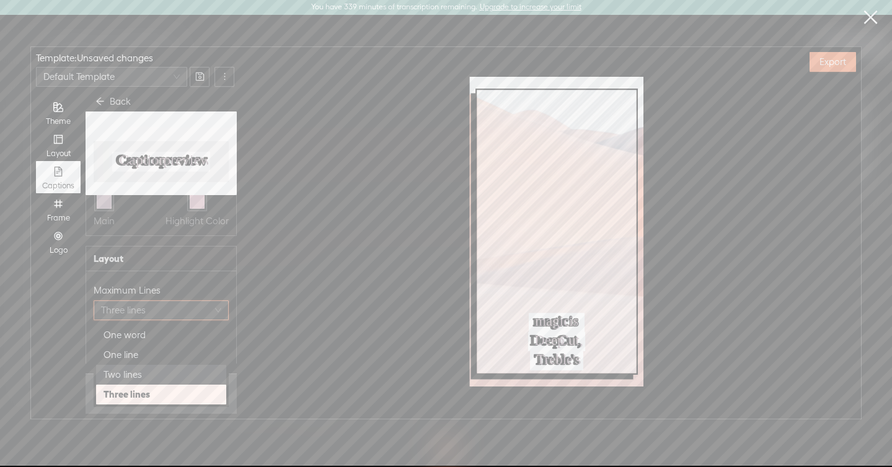
click at [144, 356] on div "One line" at bounding box center [160, 355] width 115 height 15
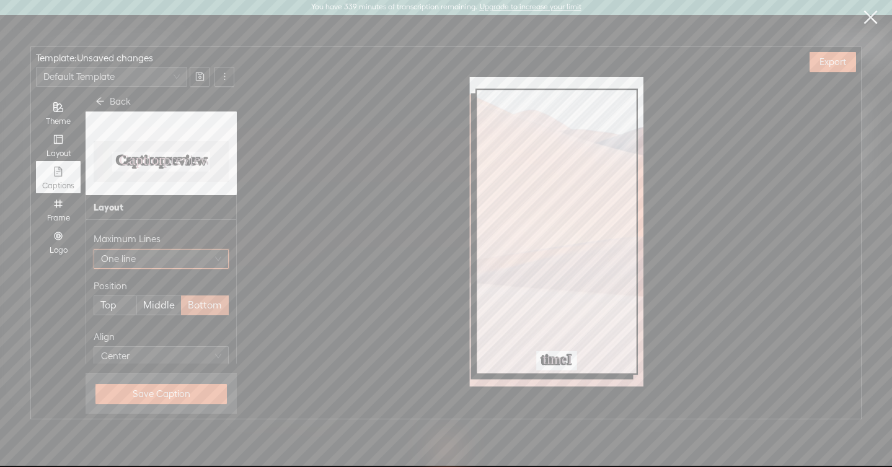
scroll to position [534, 0]
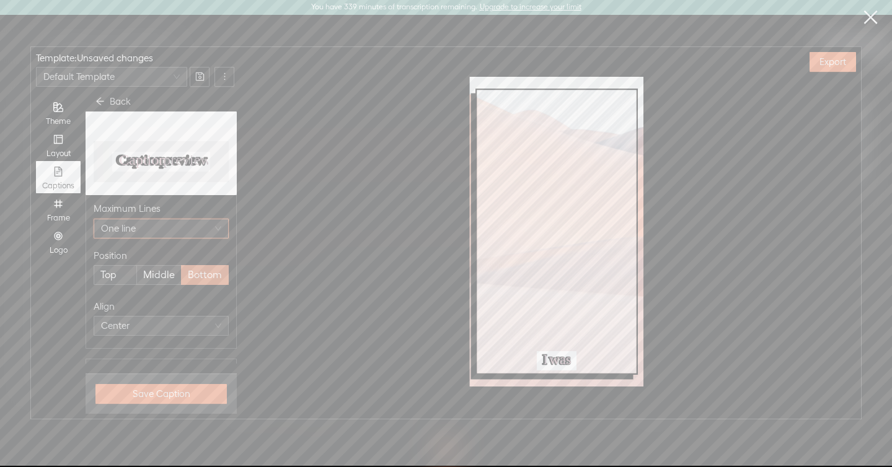
click at [152, 273] on span "Middle" at bounding box center [159, 275] width 32 height 19
click at [159, 266] on input "Middle" at bounding box center [159, 266] width 0 height 0
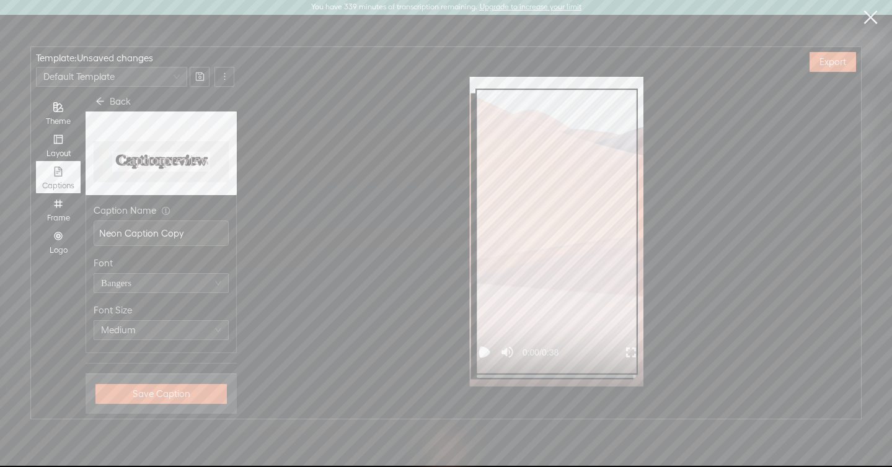
scroll to position [58, 0]
click at [167, 304] on span "Medium" at bounding box center [161, 306] width 120 height 19
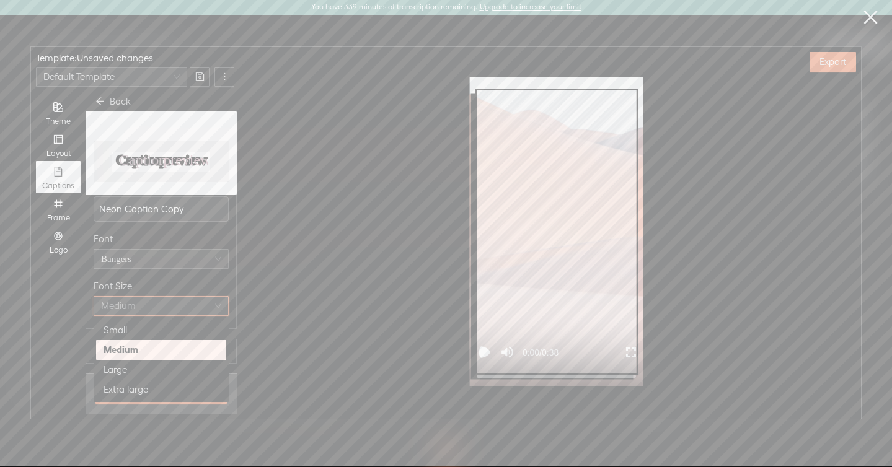
click at [152, 345] on div "Medium" at bounding box center [160, 350] width 115 height 15
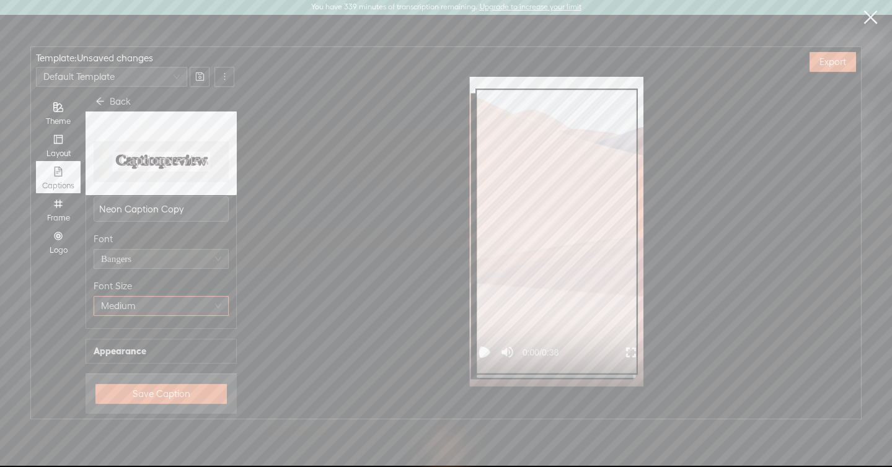
click at [152, 301] on span "Medium" at bounding box center [161, 306] width 120 height 19
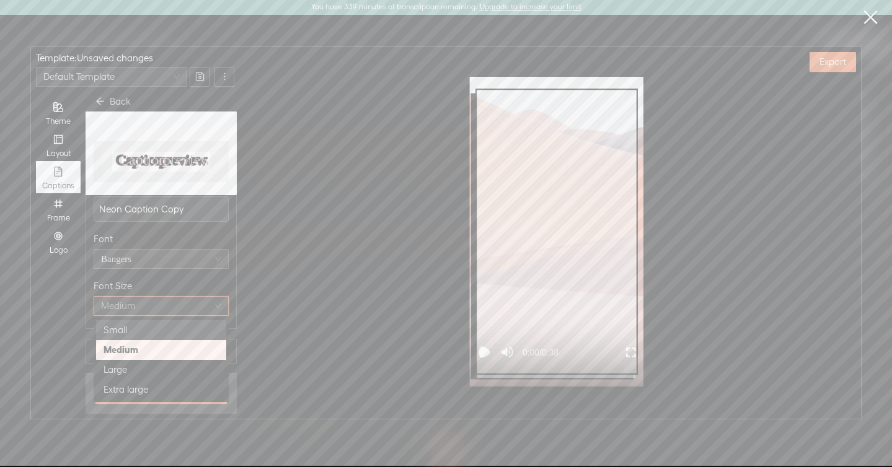
click at [130, 326] on div "Small" at bounding box center [160, 330] width 115 height 15
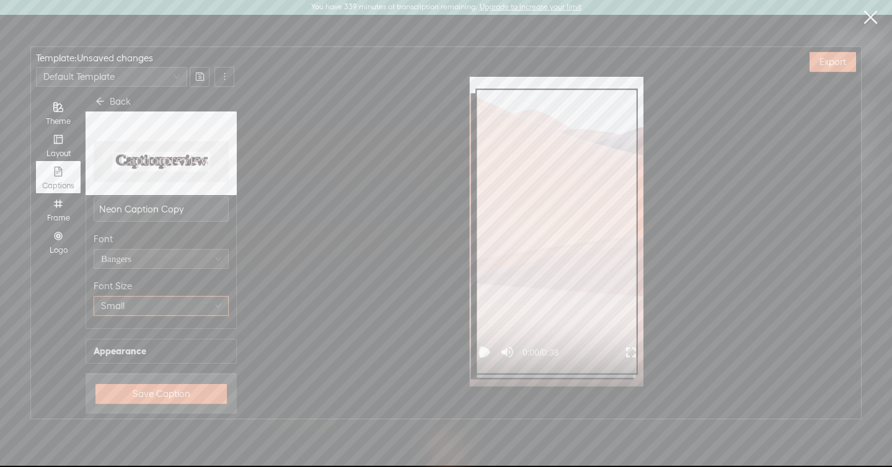
click at [483, 354] on icon "Play video" at bounding box center [484, 352] width 7 height 7
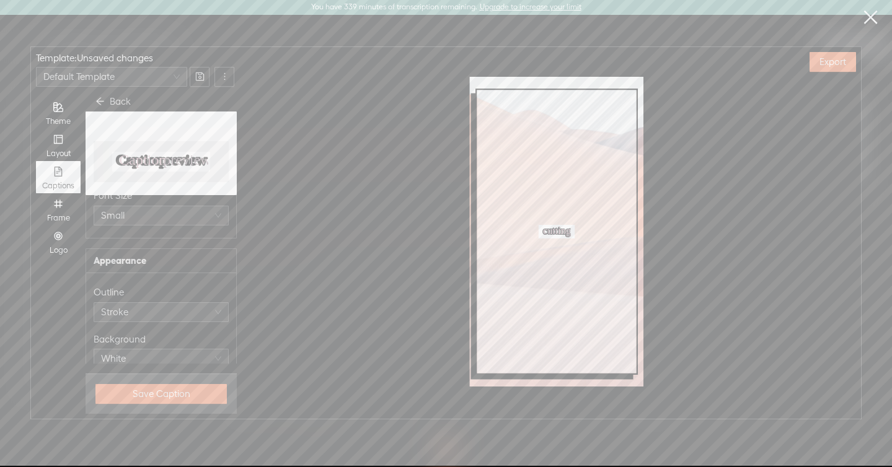
scroll to position [188, 0]
click at [161, 264] on span "Stroke" at bounding box center [161, 272] width 120 height 19
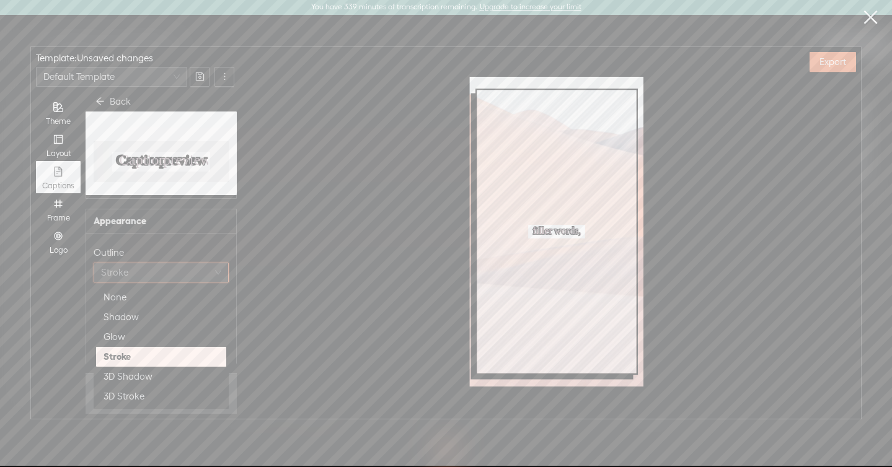
click at [175, 252] on div "Outline" at bounding box center [161, 252] width 135 height 15
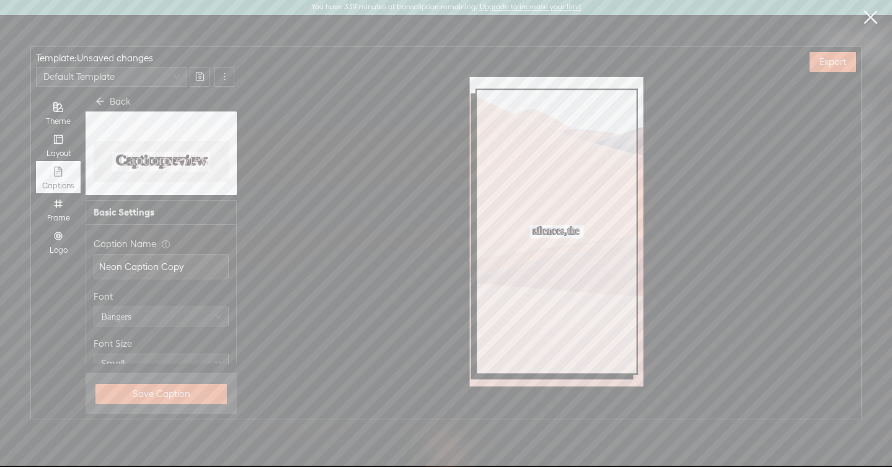
scroll to position [12, 0]
click at [164, 297] on span "Bangers" at bounding box center [161, 305] width 120 height 19
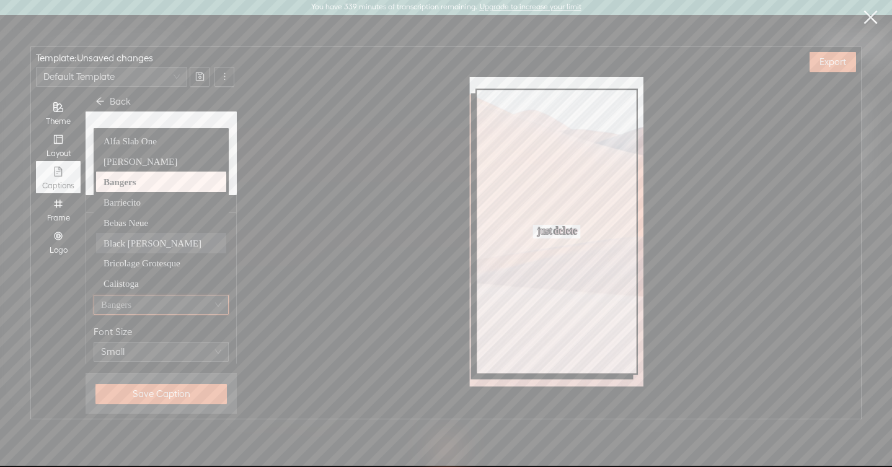
click at [161, 240] on span "Black [PERSON_NAME]" at bounding box center [152, 244] width 98 height 10
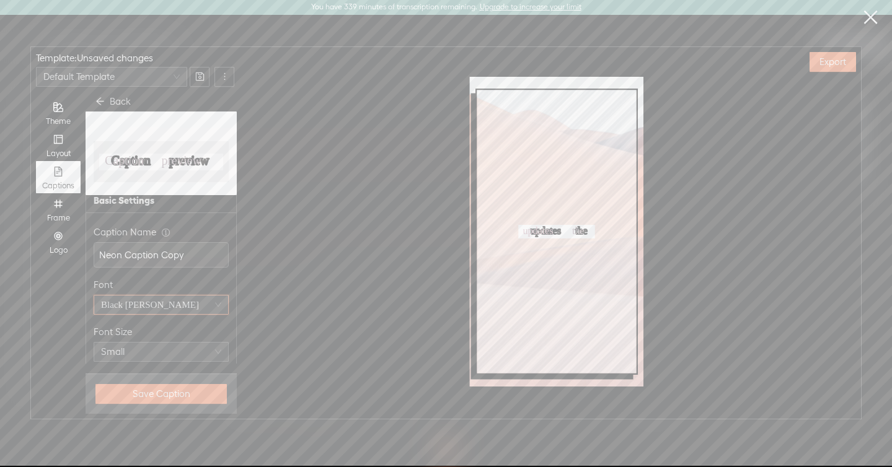
click at [156, 303] on span "Black [PERSON_NAME]" at bounding box center [150, 305] width 98 height 10
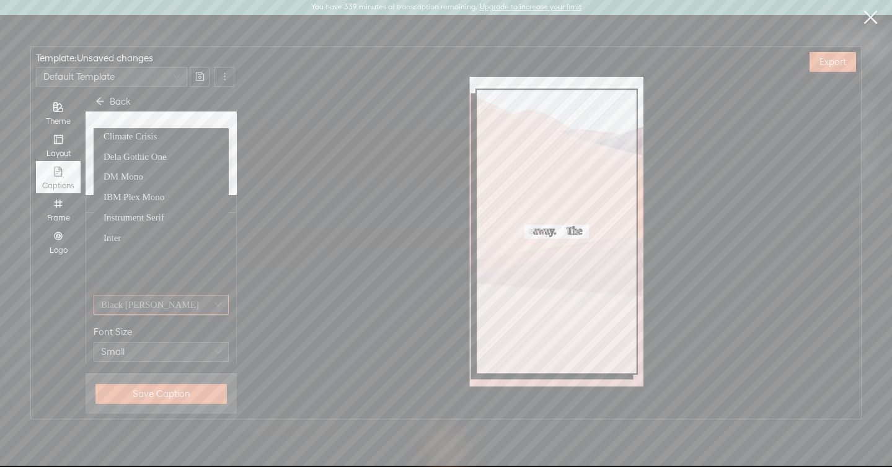
scroll to position [213, 0]
click at [134, 208] on div "Inter" at bounding box center [160, 210] width 115 height 15
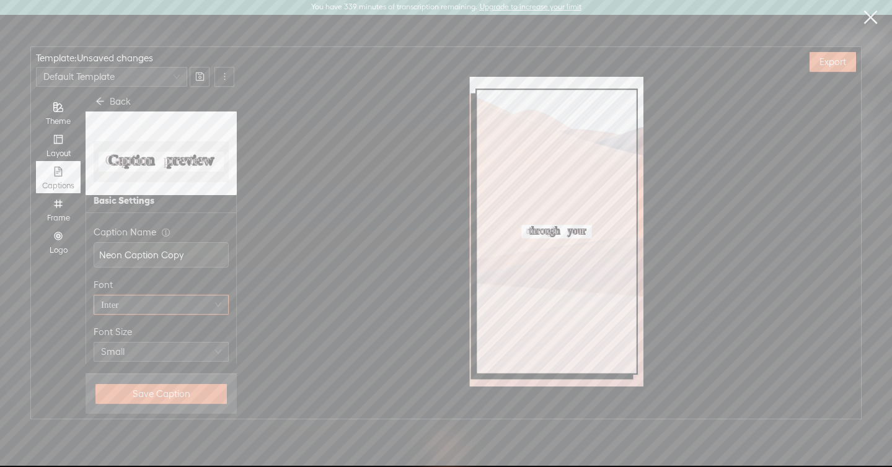
click at [144, 315] on div "Font inter Inter" at bounding box center [161, 296] width 135 height 47
click at [136, 306] on span "Inter" at bounding box center [161, 305] width 120 height 19
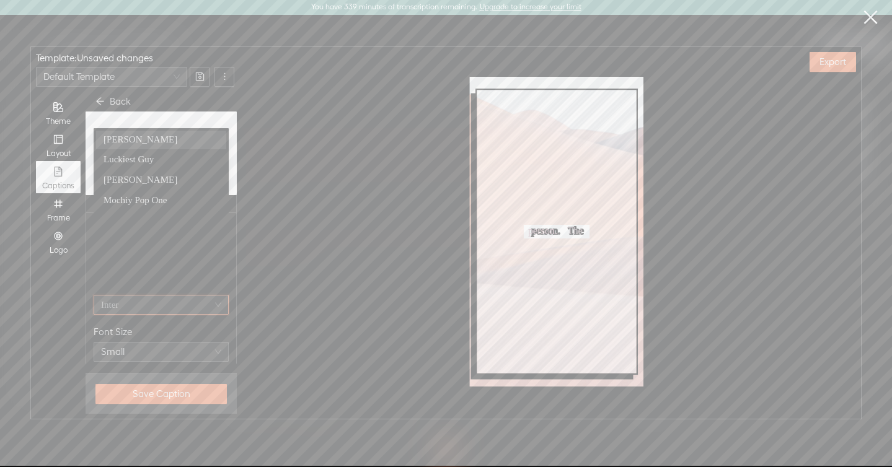
scroll to position [345, 0]
click at [125, 150] on div "Luckiest Guy" at bounding box center [160, 157] width 115 height 15
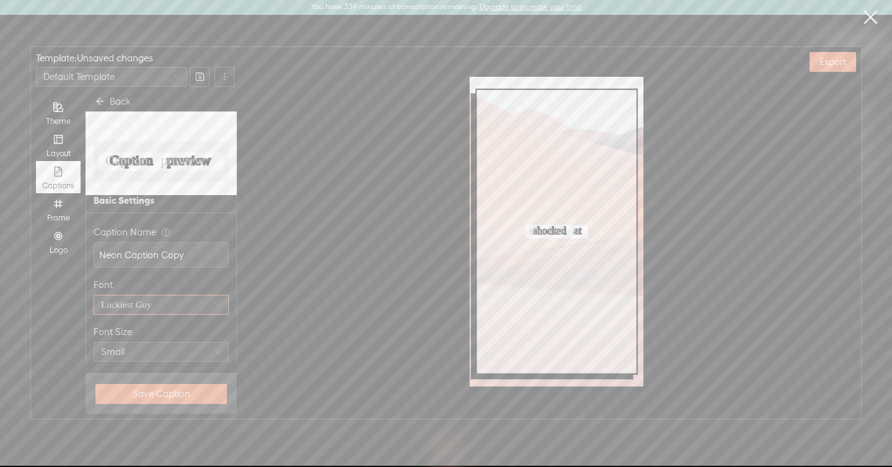
click at [139, 311] on span "Luckiest Guy" at bounding box center [161, 305] width 120 height 19
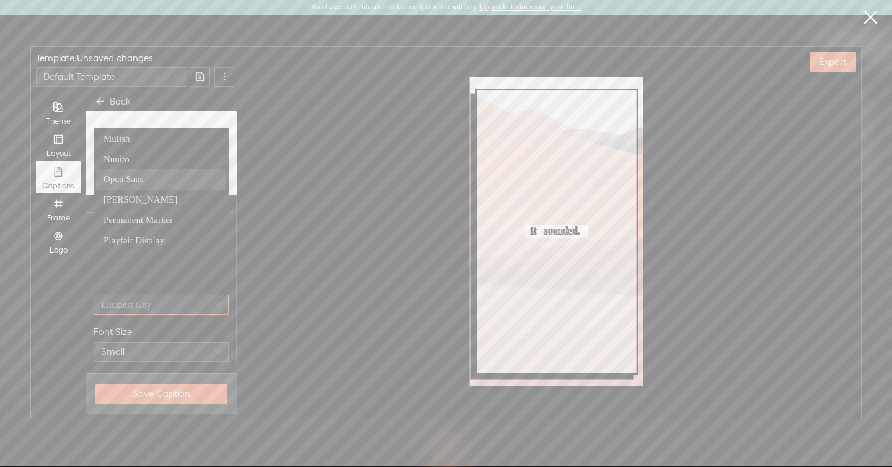
scroll to position [463, 0]
click at [133, 239] on span "Poppins" at bounding box center [118, 242] width 30 height 10
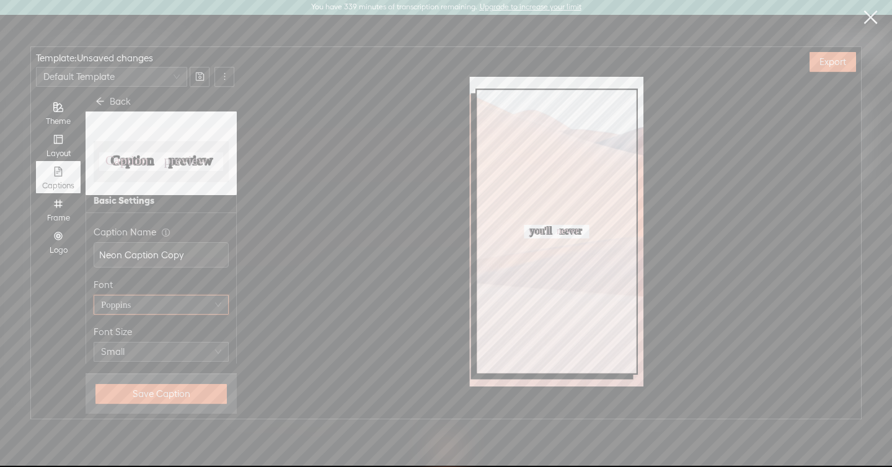
click at [131, 307] on span "Poppins" at bounding box center [116, 305] width 30 height 10
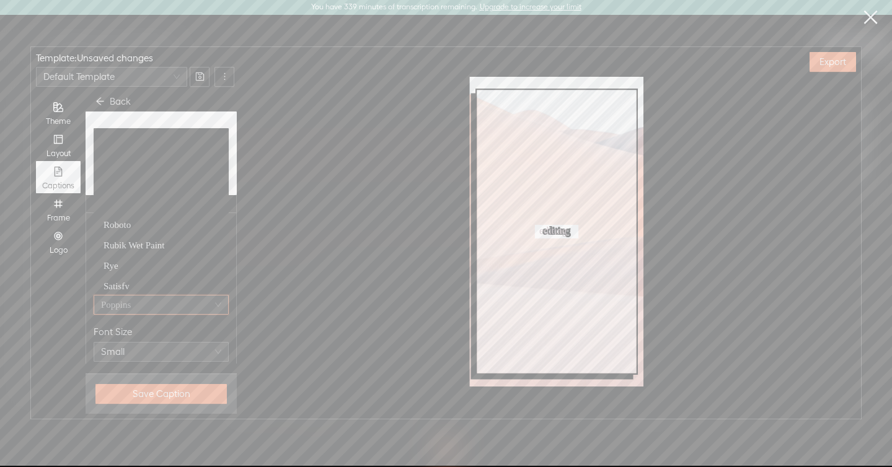
scroll to position [641, 0]
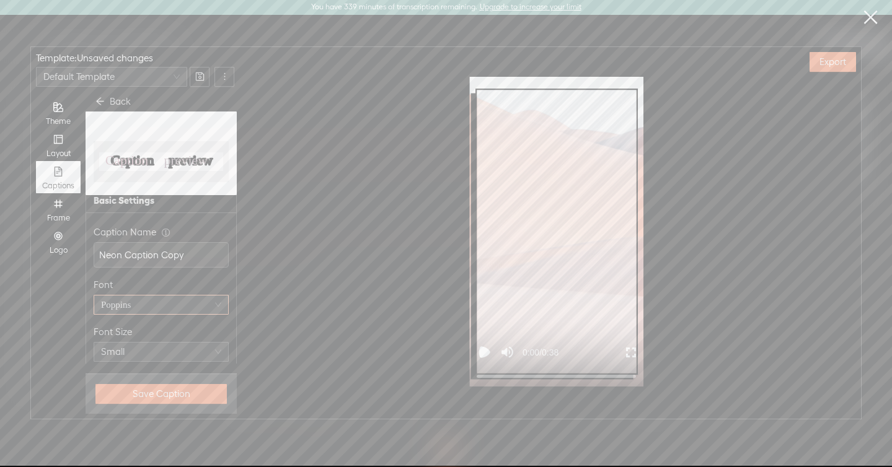
click at [131, 310] on span "Poppins" at bounding box center [116, 305] width 30 height 10
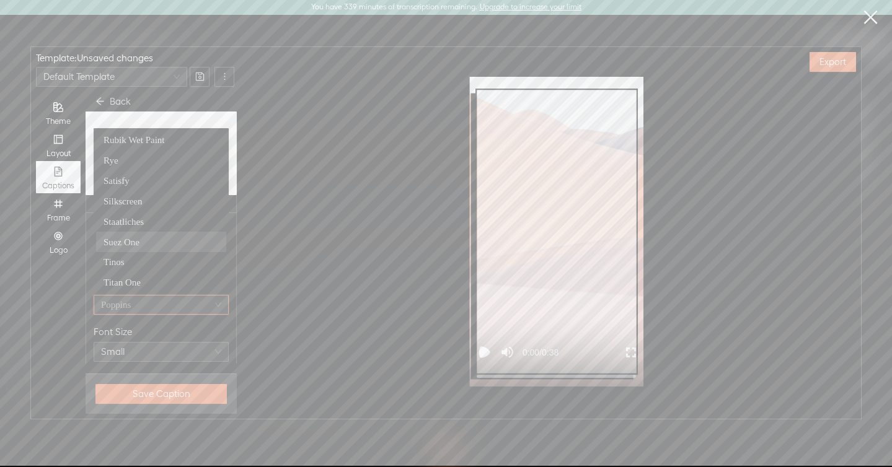
click at [135, 240] on span "Suez One" at bounding box center [121, 242] width 36 height 10
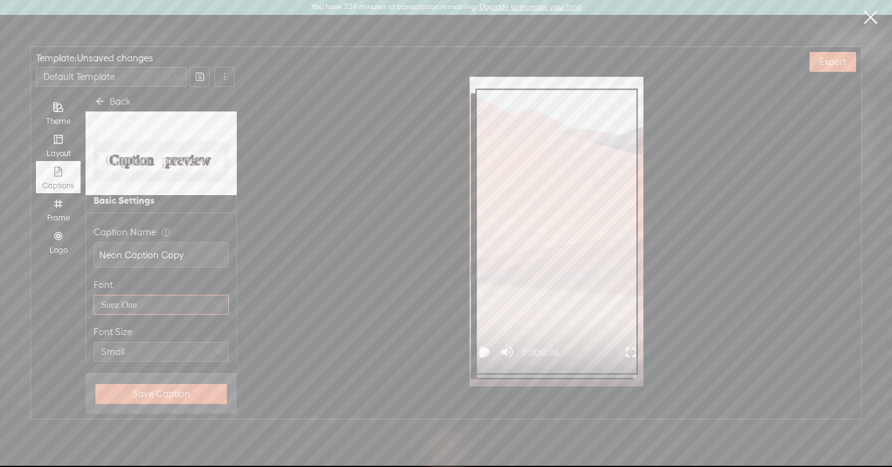
click at [483, 351] on icon "Play video" at bounding box center [484, 352] width 7 height 7
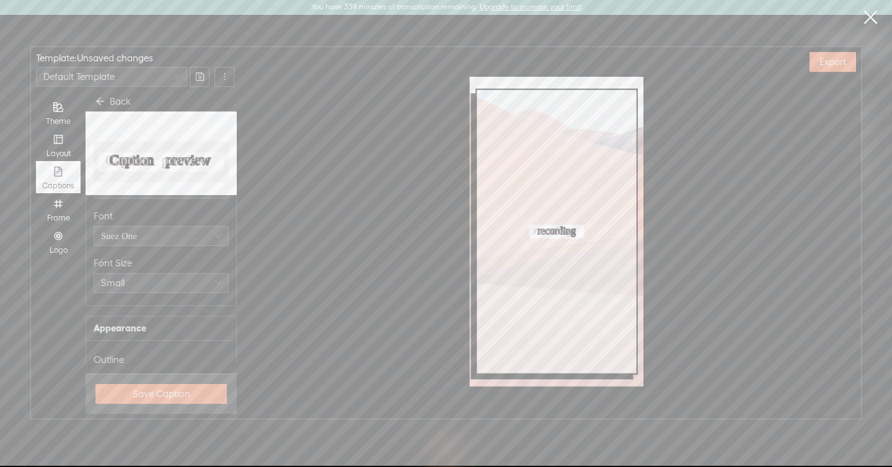
scroll to position [83, 0]
click at [869, 15] on link at bounding box center [870, 17] width 31 height 35
